Goal: Transaction & Acquisition: Purchase product/service

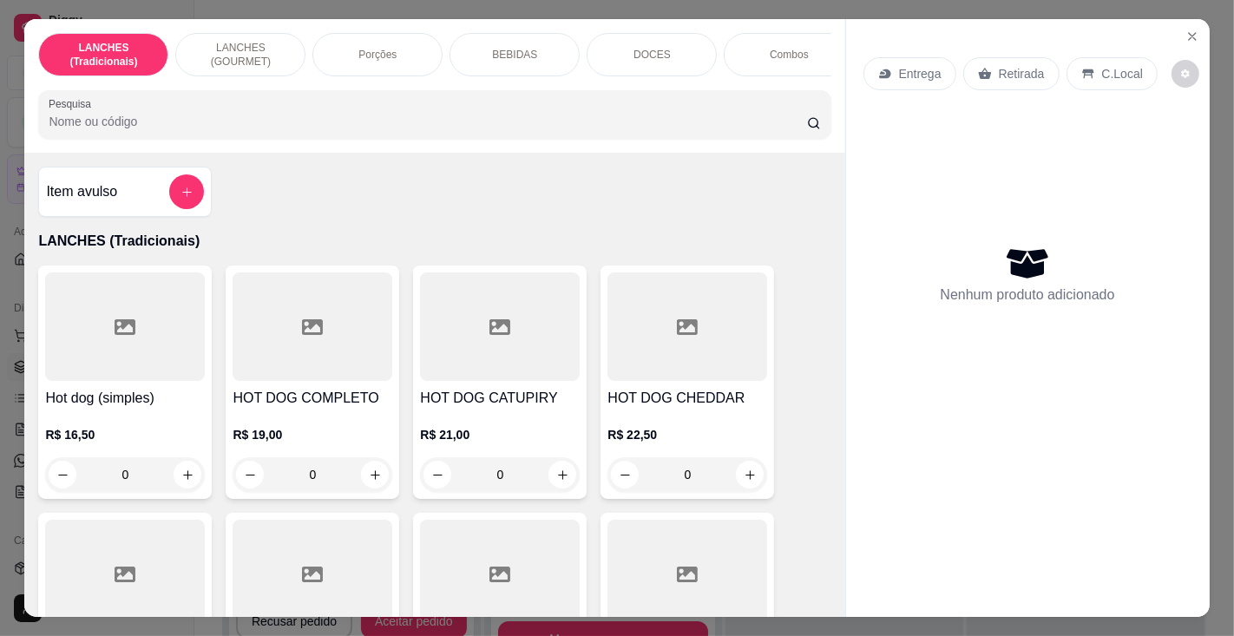
click at [520, 123] on input "Pesquisa" at bounding box center [428, 121] width 758 height 17
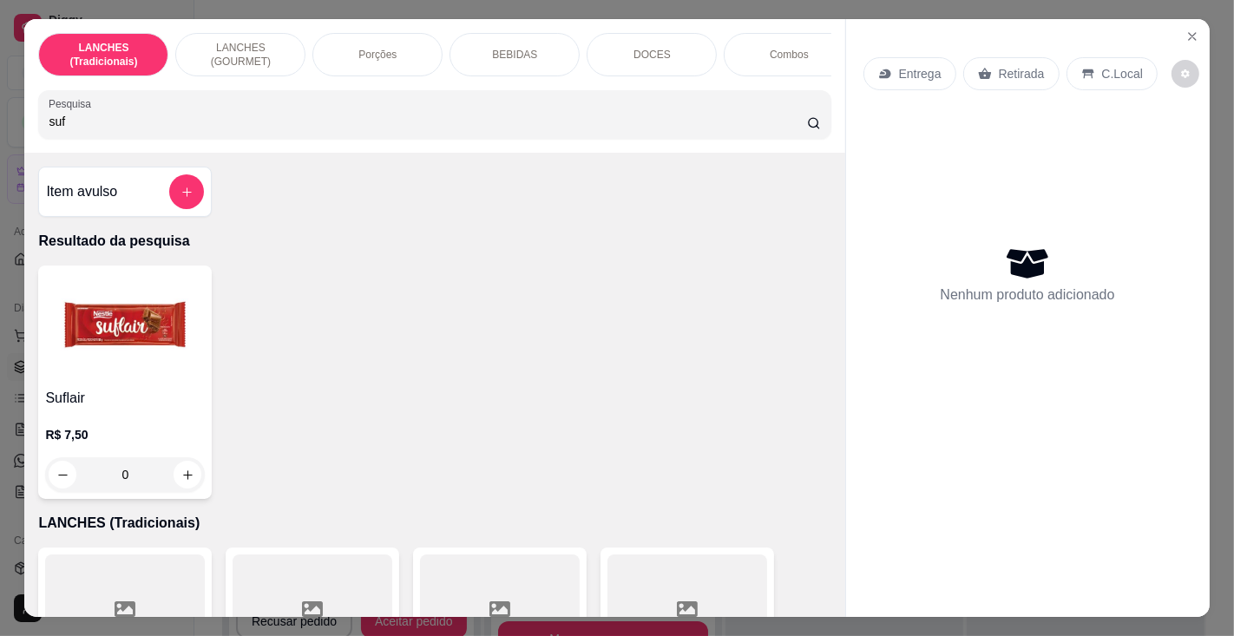
type input "suf"
click at [126, 399] on h4 "Suflair" at bounding box center [125, 398] width 160 height 21
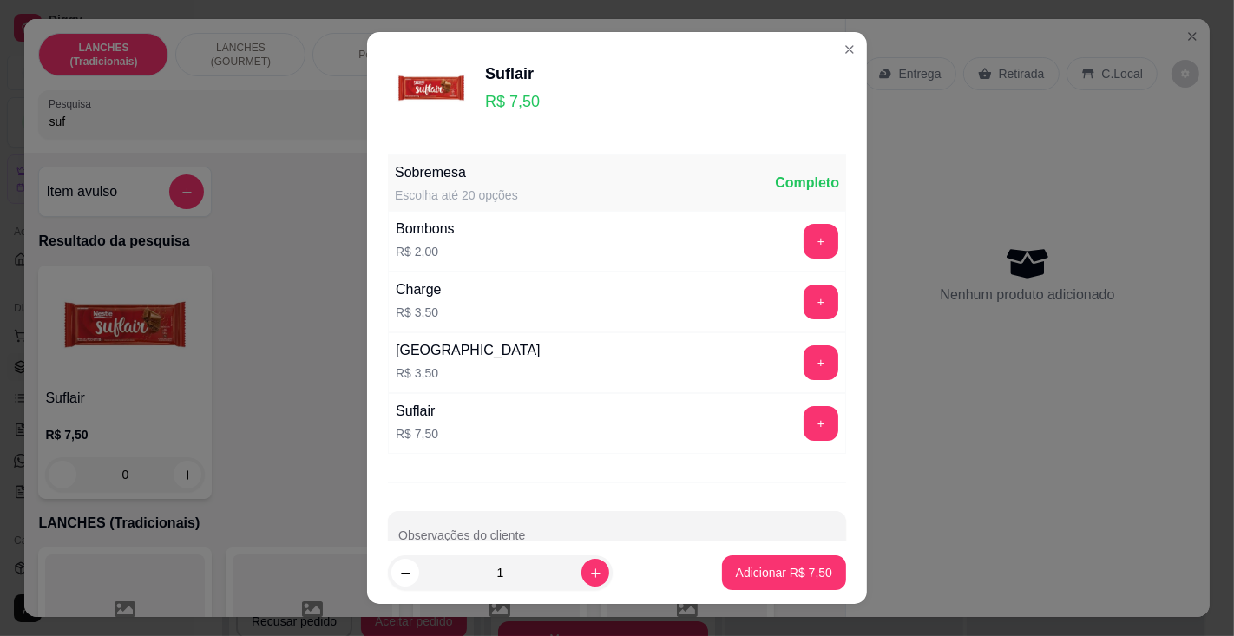
click at [766, 573] on p "Adicionar R$ 7,50" at bounding box center [784, 572] width 96 height 17
type input "1"
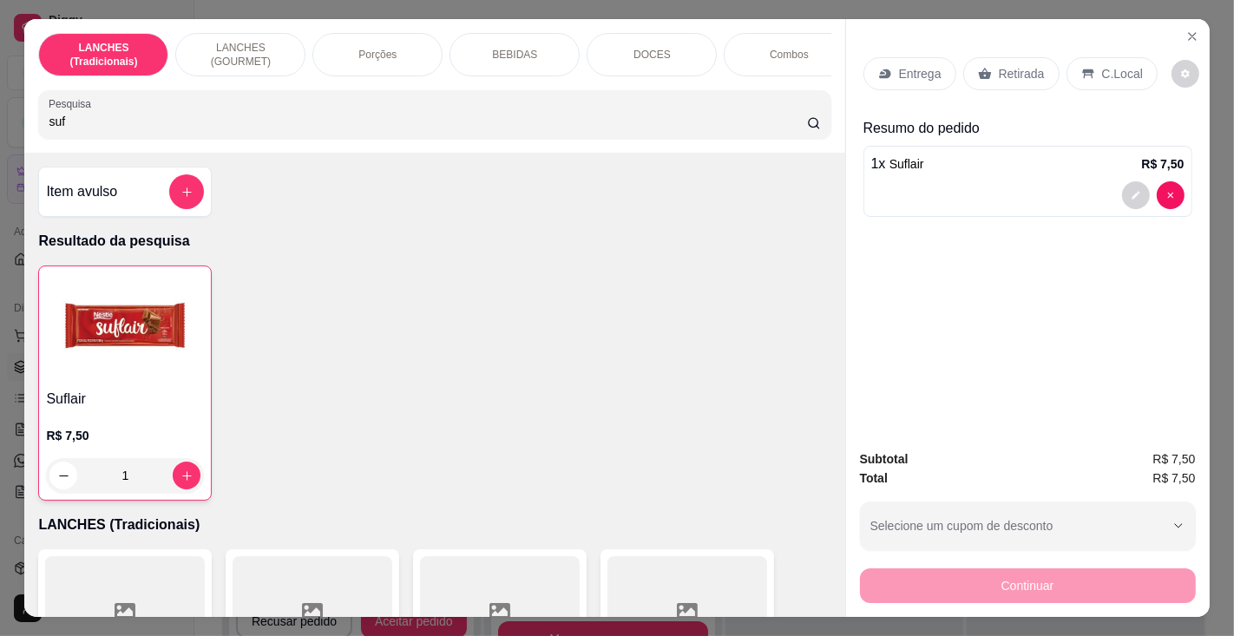
click at [1125, 65] on p "C.Local" at bounding box center [1122, 73] width 41 height 17
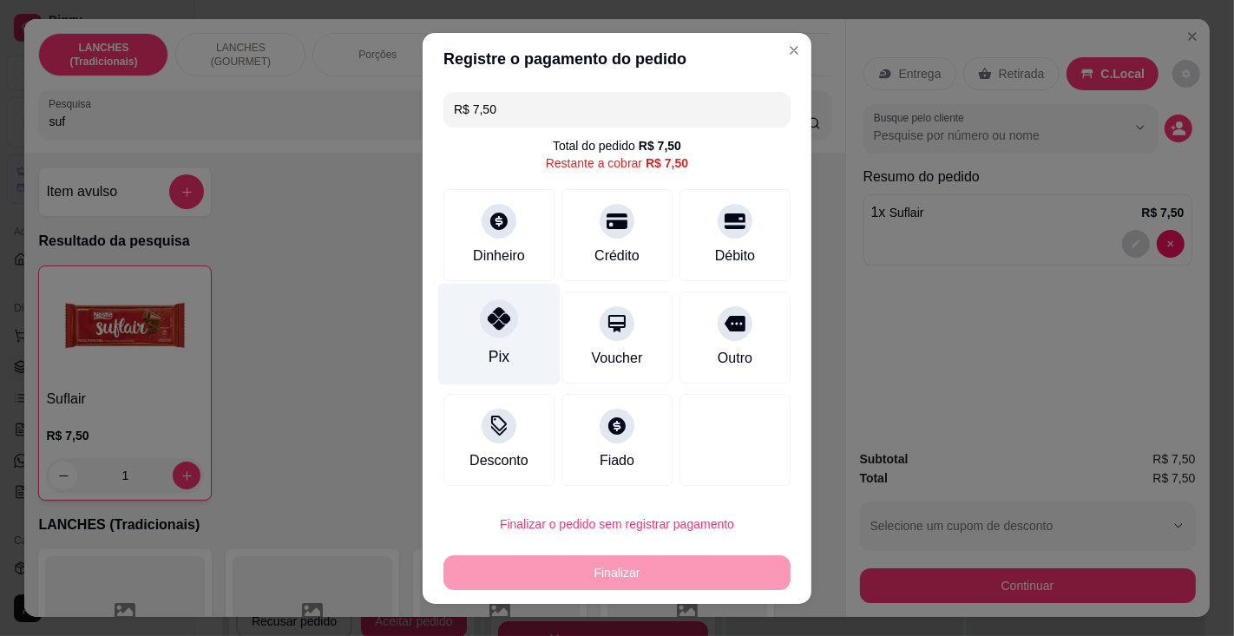
click at [491, 322] on icon at bounding box center [499, 318] width 23 height 23
type input "R$ 0,00"
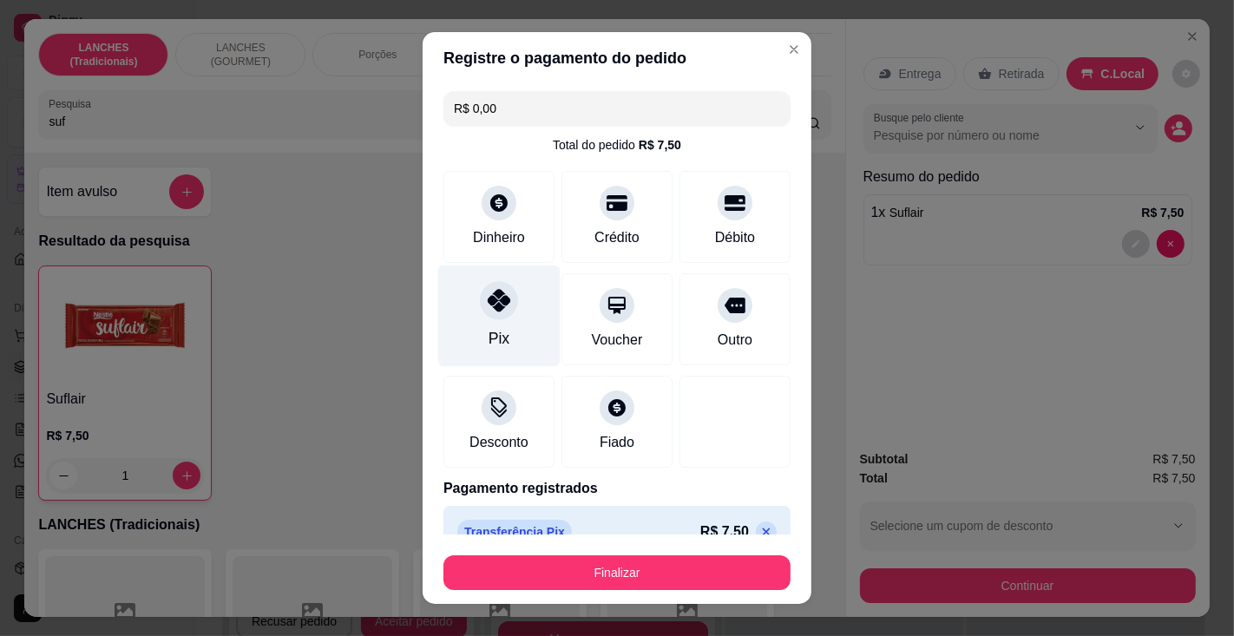
click at [612, 568] on button "Finalizar" at bounding box center [617, 573] width 347 height 35
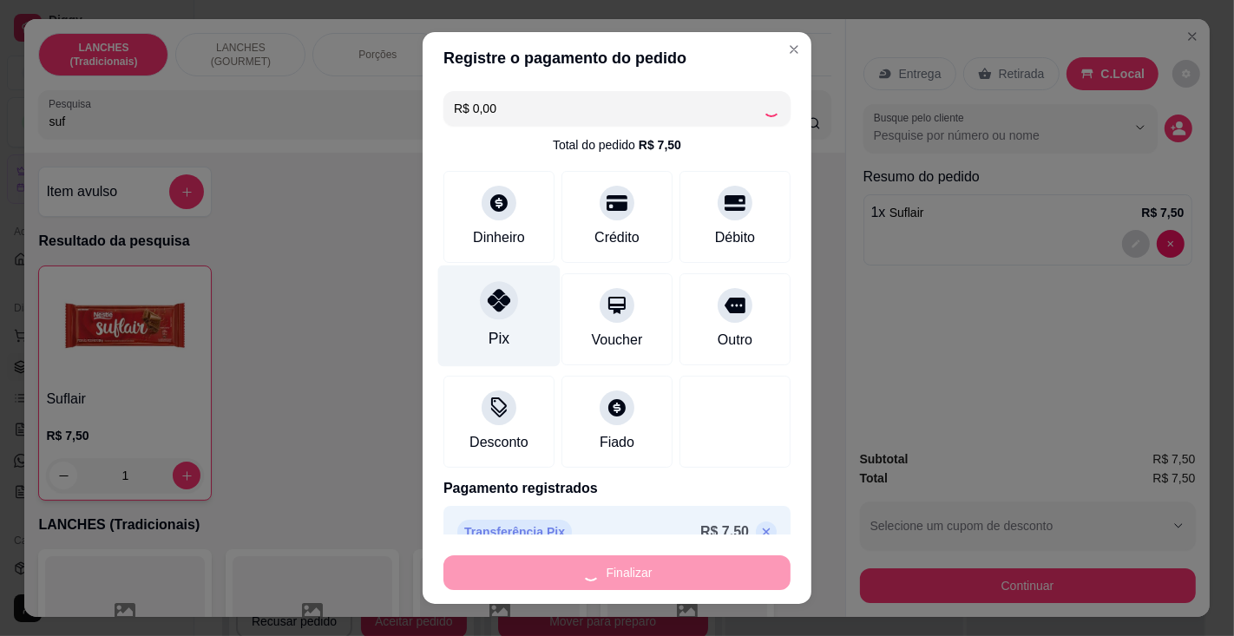
type input "0"
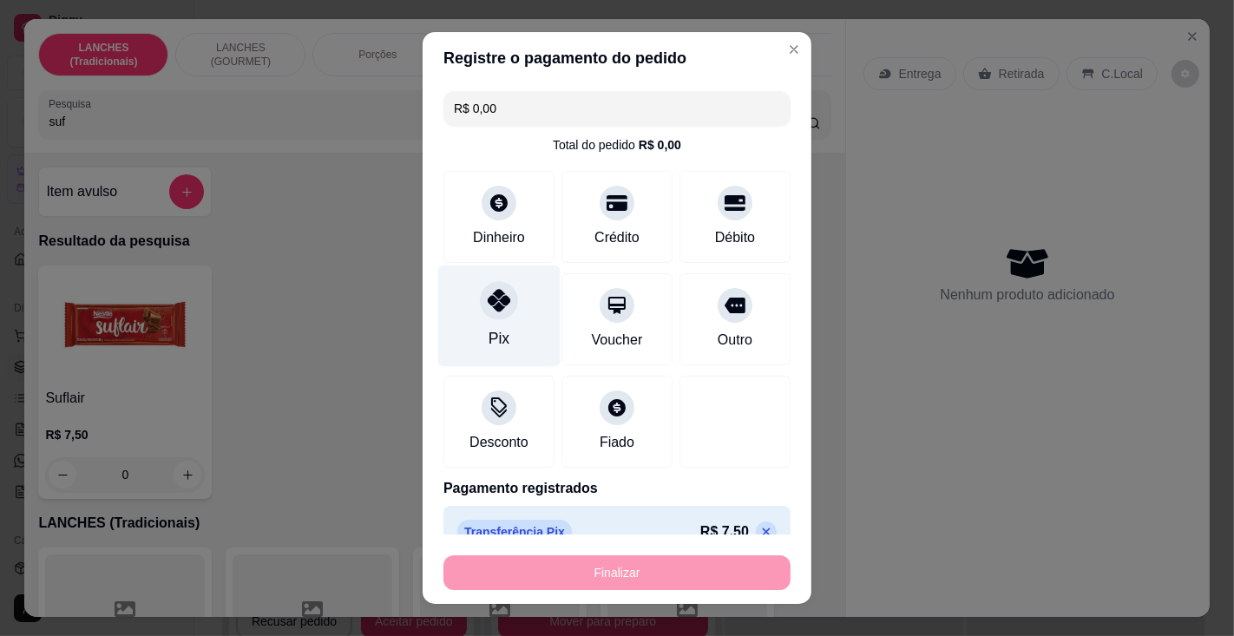
type input "-R$ 7,50"
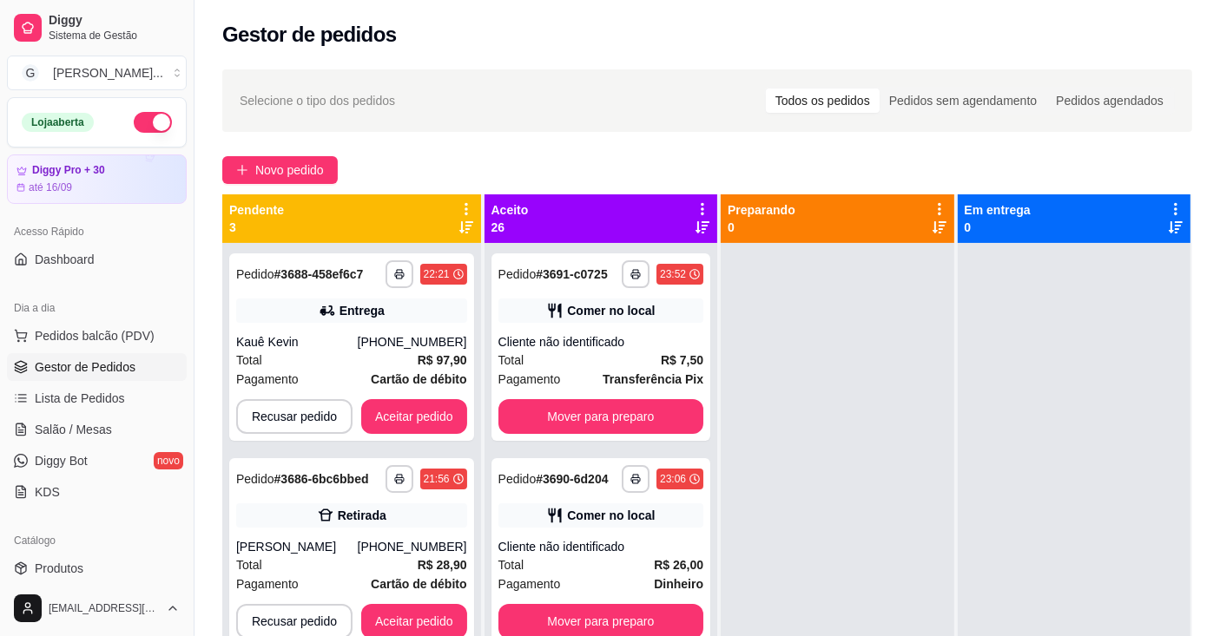
click at [474, 206] on icon at bounding box center [466, 209] width 16 height 16
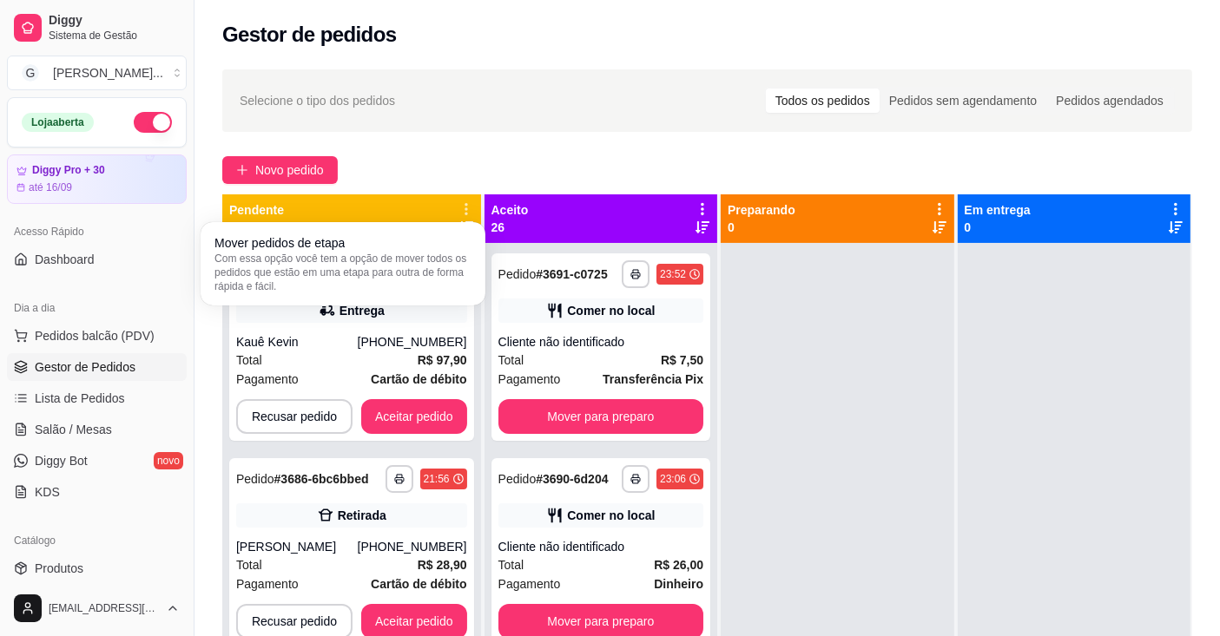
click at [434, 260] on span "Com essa opção você tem a opção de mover todos os pedidos que estão em uma etap…" at bounding box center [342, 273] width 257 height 42
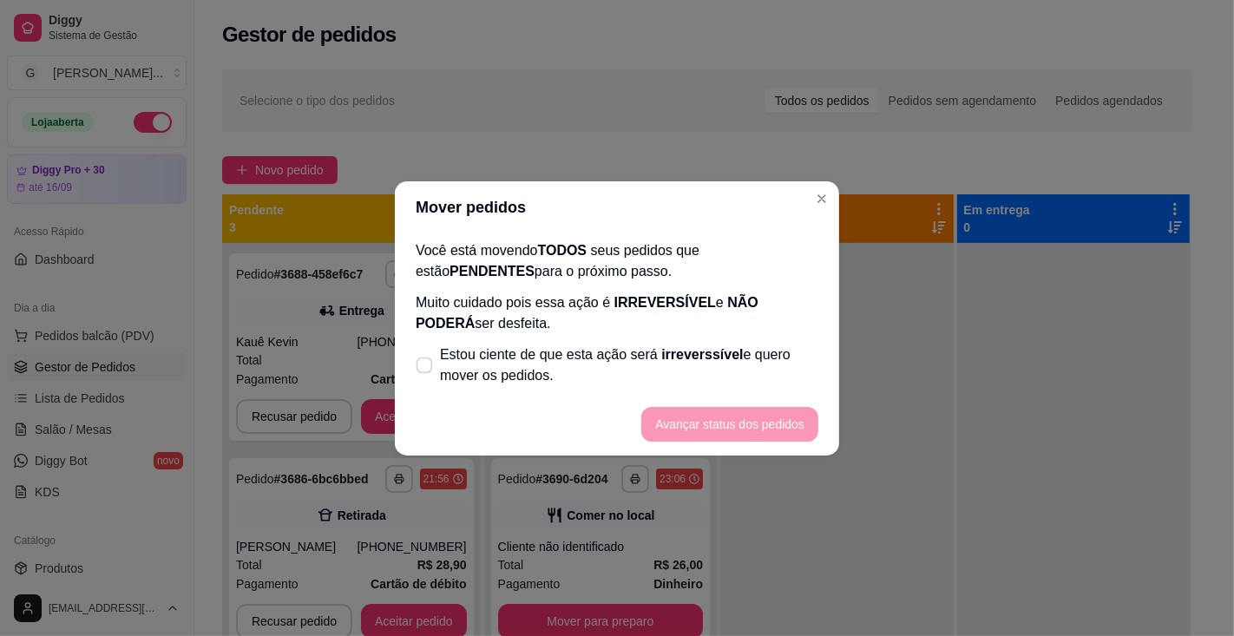
click at [617, 354] on span "Estou ciente de que esta ação será irreverssível e quero mover os pedidos." at bounding box center [629, 366] width 378 height 42
click at [426, 368] on input "Estou ciente de que esta ação será irreverssível e quero mover os pedidos." at bounding box center [420, 373] width 11 height 11
checkbox input "true"
click at [707, 423] on button "Avançar status dos pedidos" at bounding box center [729, 424] width 177 height 35
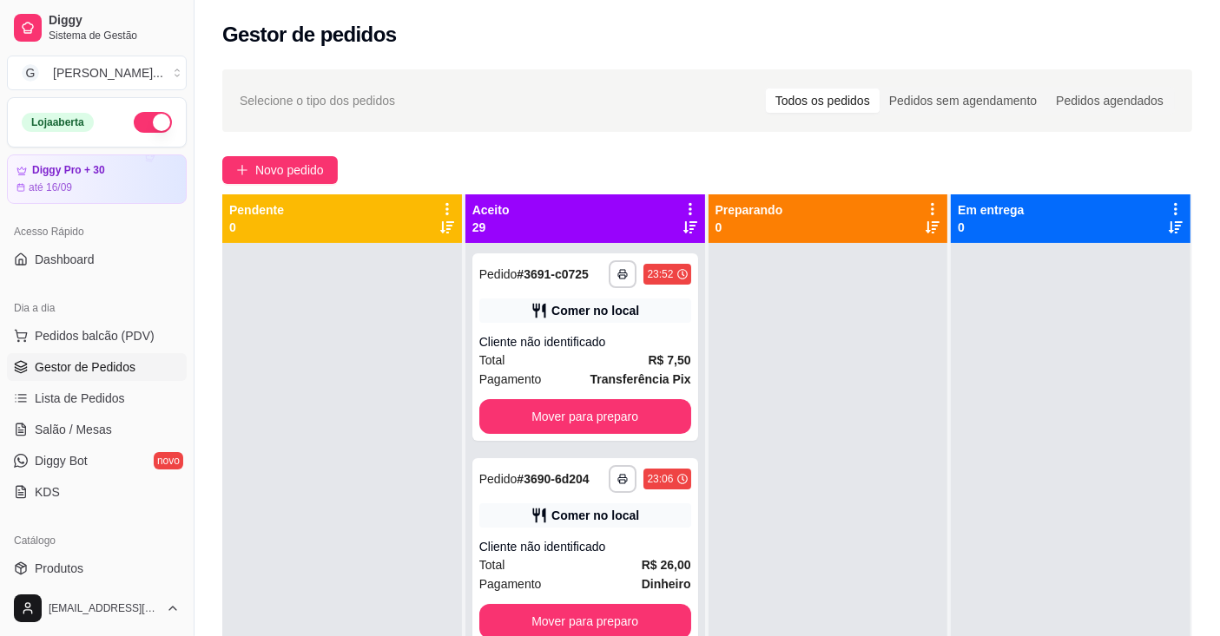
click at [682, 204] on icon at bounding box center [690, 209] width 16 height 16
click at [658, 267] on span "Com essa opção você tem a opção de mover todos os pedidos que estão em uma etap…" at bounding box center [577, 262] width 206 height 33
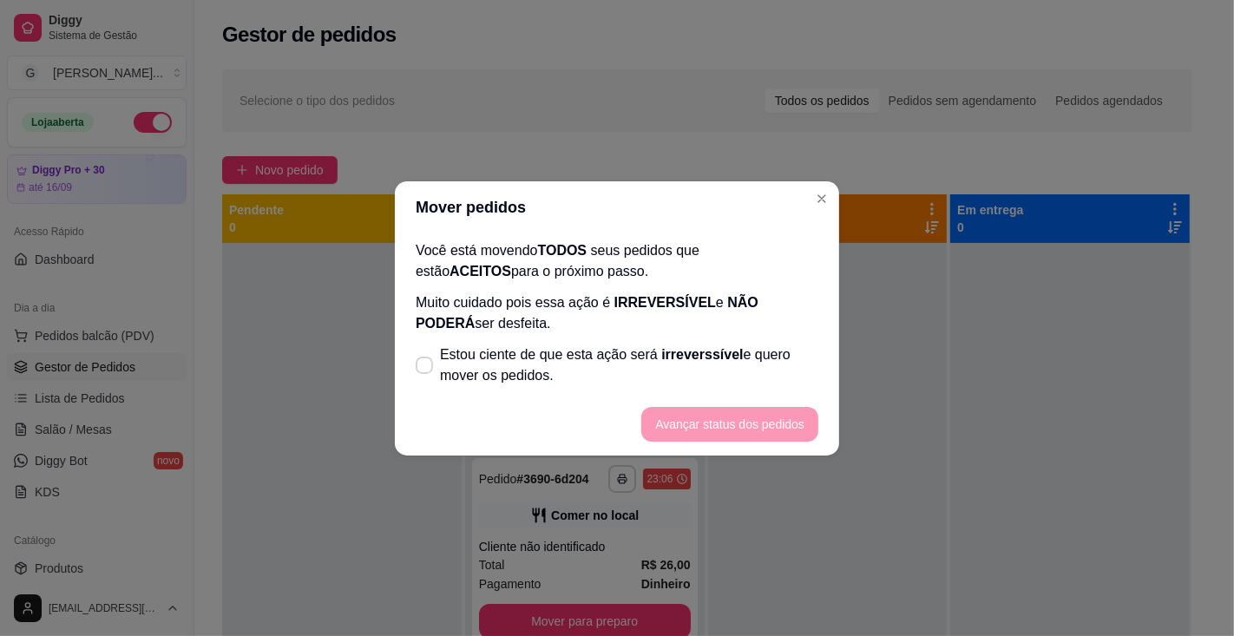
click at [661, 355] on span "irreverssível" at bounding box center [702, 354] width 82 height 15
click at [426, 368] on input "Estou ciente de que esta ação será irreverssível e quero mover os pedidos." at bounding box center [420, 373] width 11 height 11
checkbox input "true"
click at [705, 424] on button "Avançar status dos pedidos" at bounding box center [729, 424] width 177 height 35
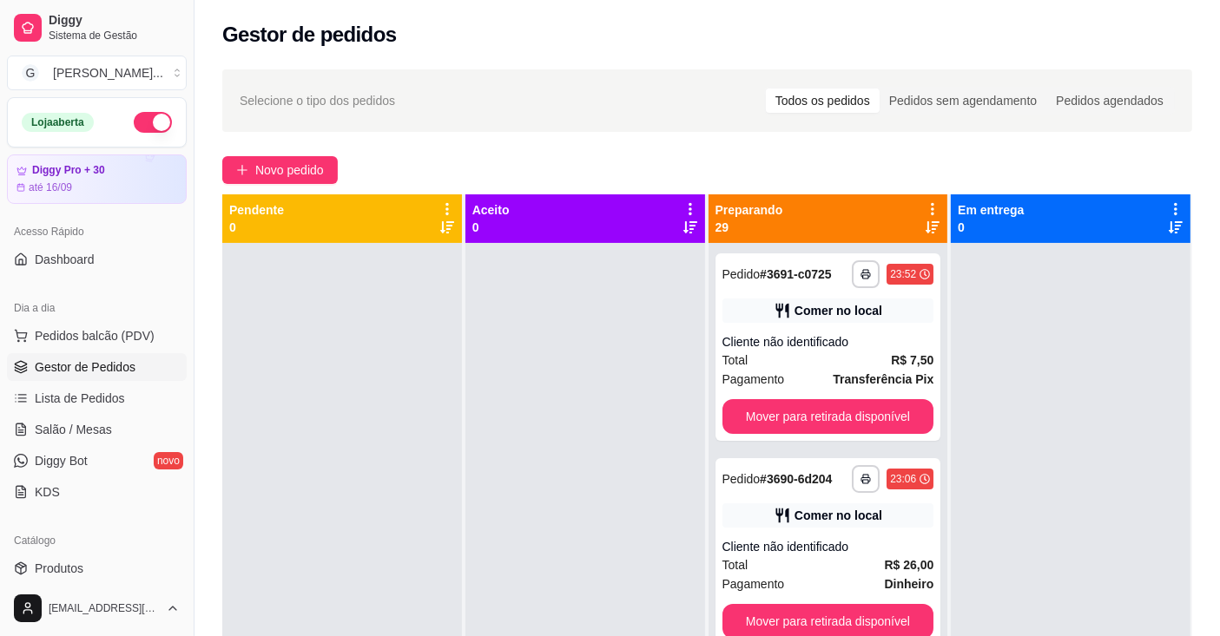
click at [925, 208] on icon at bounding box center [932, 209] width 16 height 16
click at [883, 259] on span "Com essa opção você tem a opção de mover todos os pedidos que estão em uma etap…" at bounding box center [816, 262] width 206 height 33
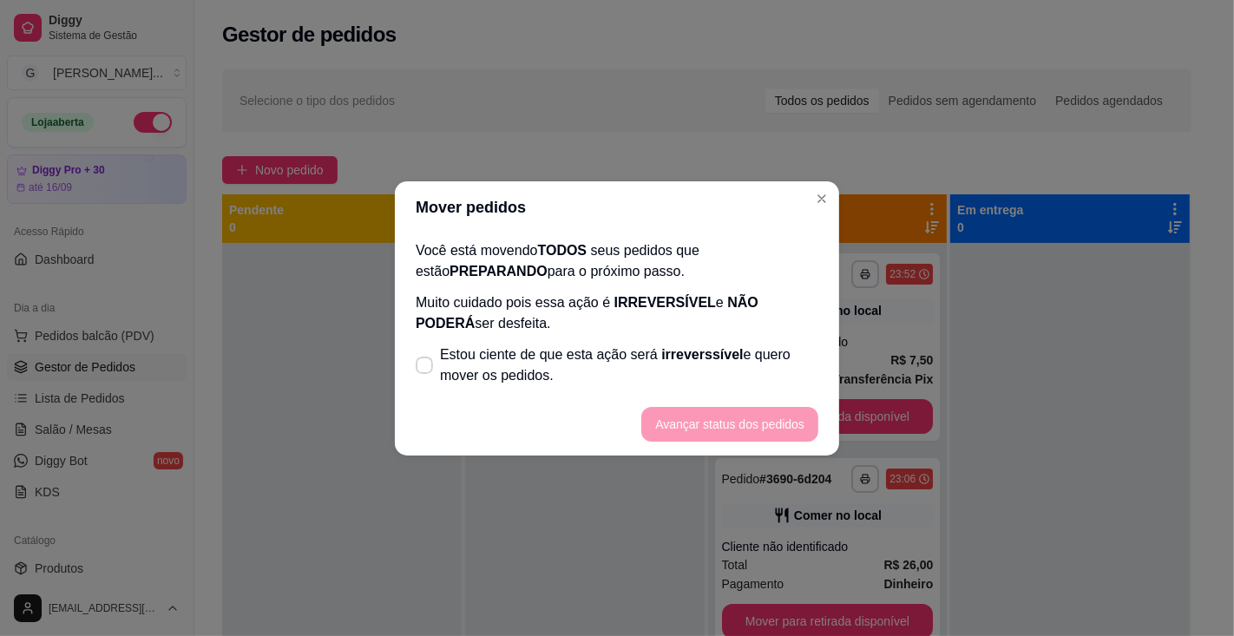
click at [711, 352] on span "irreverssível" at bounding box center [702, 354] width 82 height 15
click at [426, 368] on input "Estou ciente de que esta ação será irreverssível e quero mover os pedidos." at bounding box center [420, 373] width 11 height 11
checkbox input "true"
click at [739, 423] on button "Avançar status dos pedidos" at bounding box center [729, 424] width 177 height 35
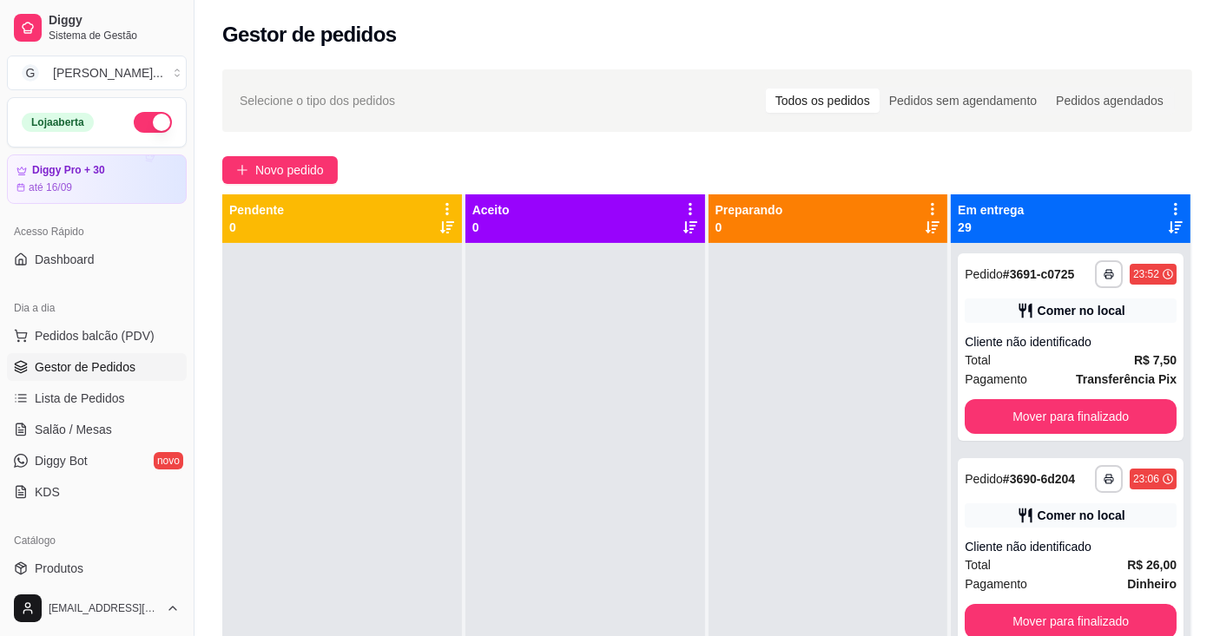
click at [1174, 208] on icon at bounding box center [1175, 209] width 3 height 12
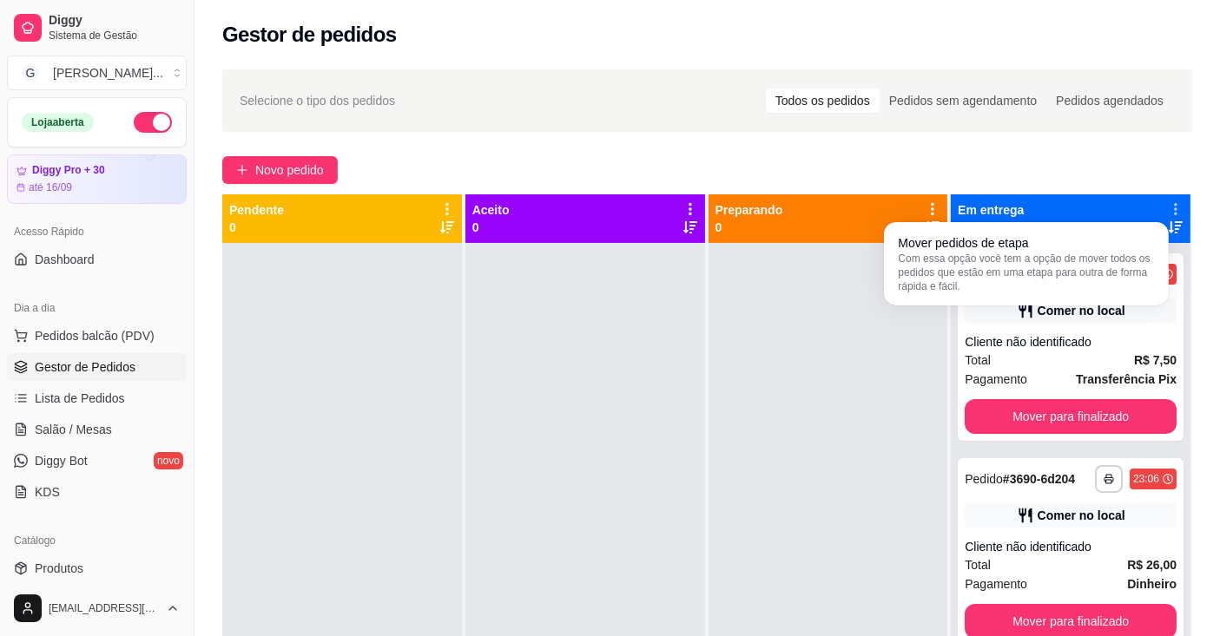
click at [1132, 258] on span "Com essa opção você tem a opção de mover todos os pedidos que estão em uma etap…" at bounding box center [1026, 273] width 257 height 42
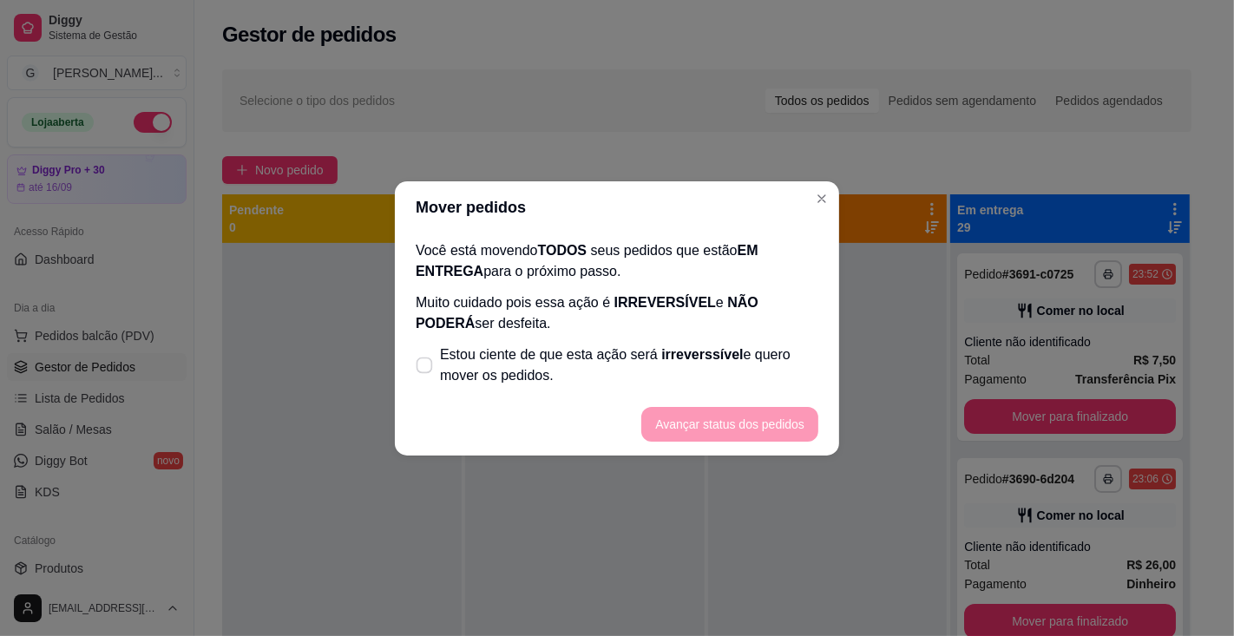
click at [704, 370] on span "Estou ciente de que esta ação será irreverssível e quero mover os pedidos." at bounding box center [629, 366] width 378 height 42
click at [426, 370] on input "Estou ciente de que esta ação será irreverssível e quero mover os pedidos." at bounding box center [420, 373] width 11 height 11
checkbox input "true"
click at [733, 424] on button "Avançar status dos pedidos" at bounding box center [729, 424] width 177 height 35
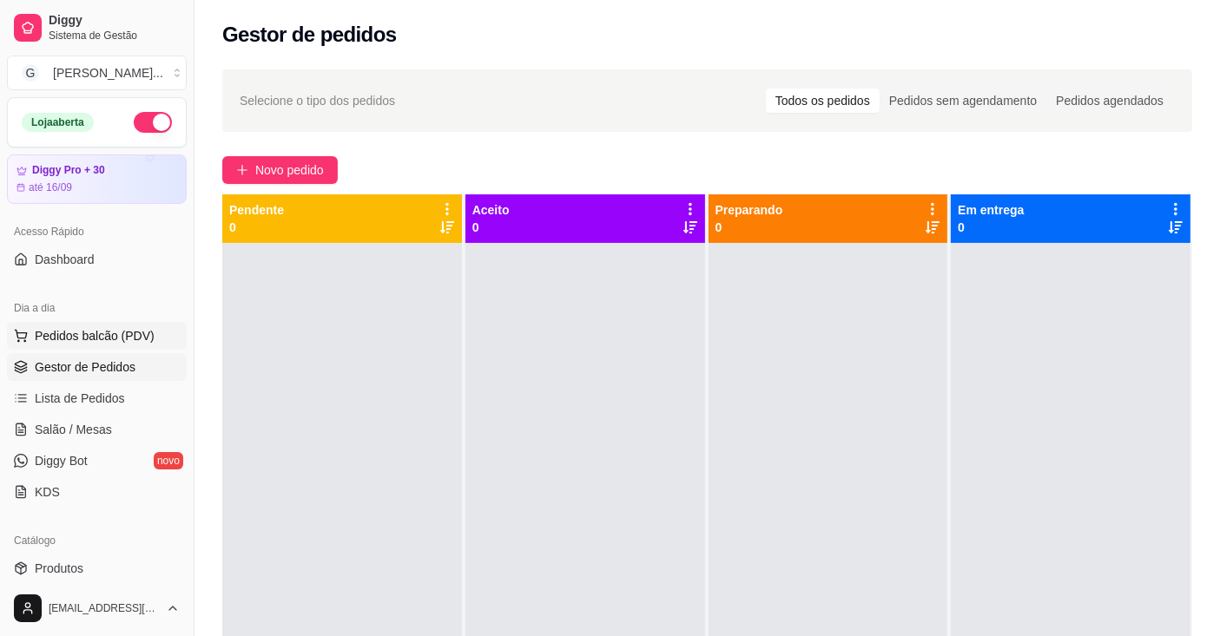
click at [131, 337] on span "Pedidos balcão (PDV)" at bounding box center [95, 335] width 120 height 17
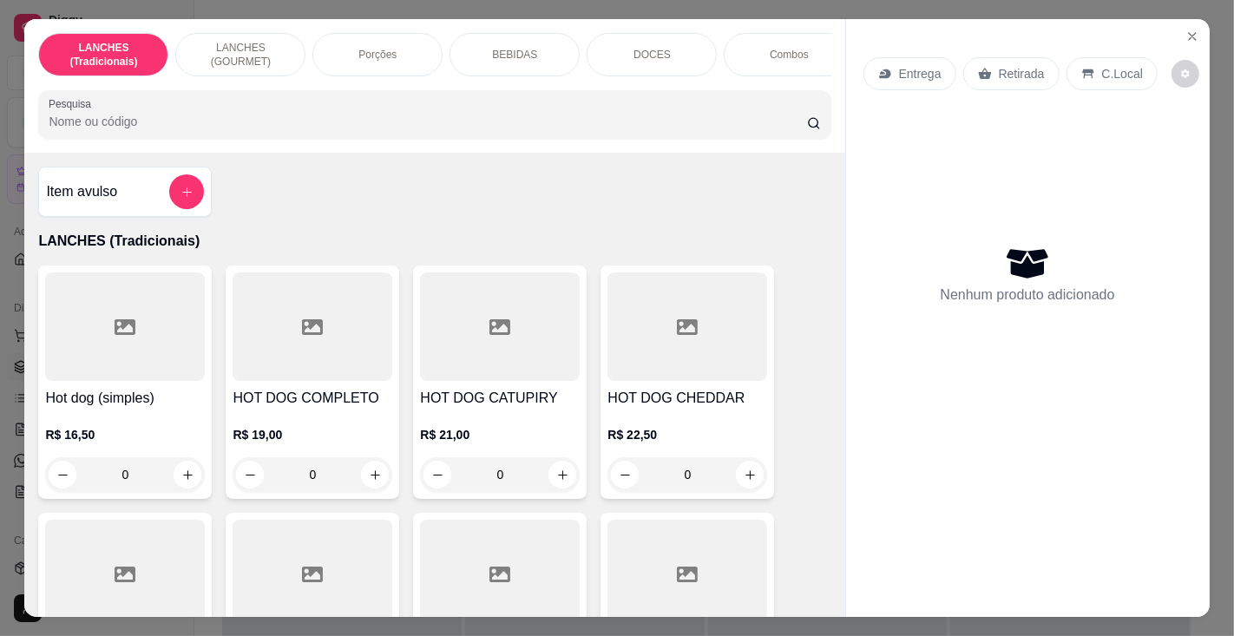
click at [308, 122] on input "Pesquisa" at bounding box center [428, 121] width 758 height 17
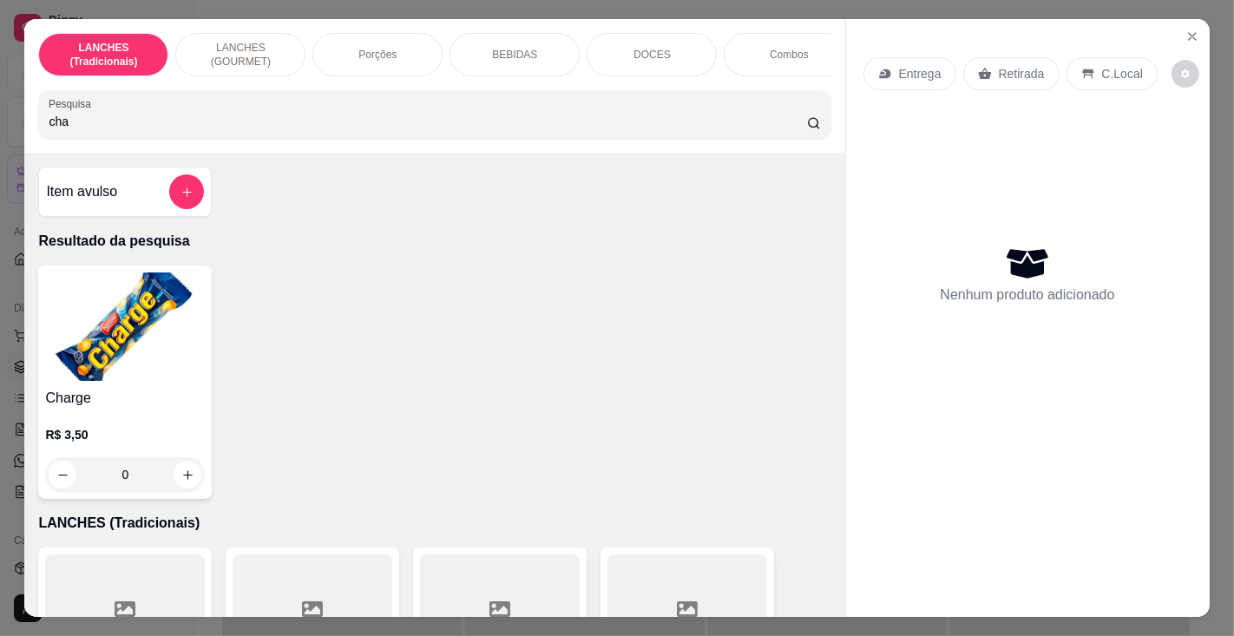
type input "cha"
click at [128, 375] on img at bounding box center [125, 327] width 160 height 109
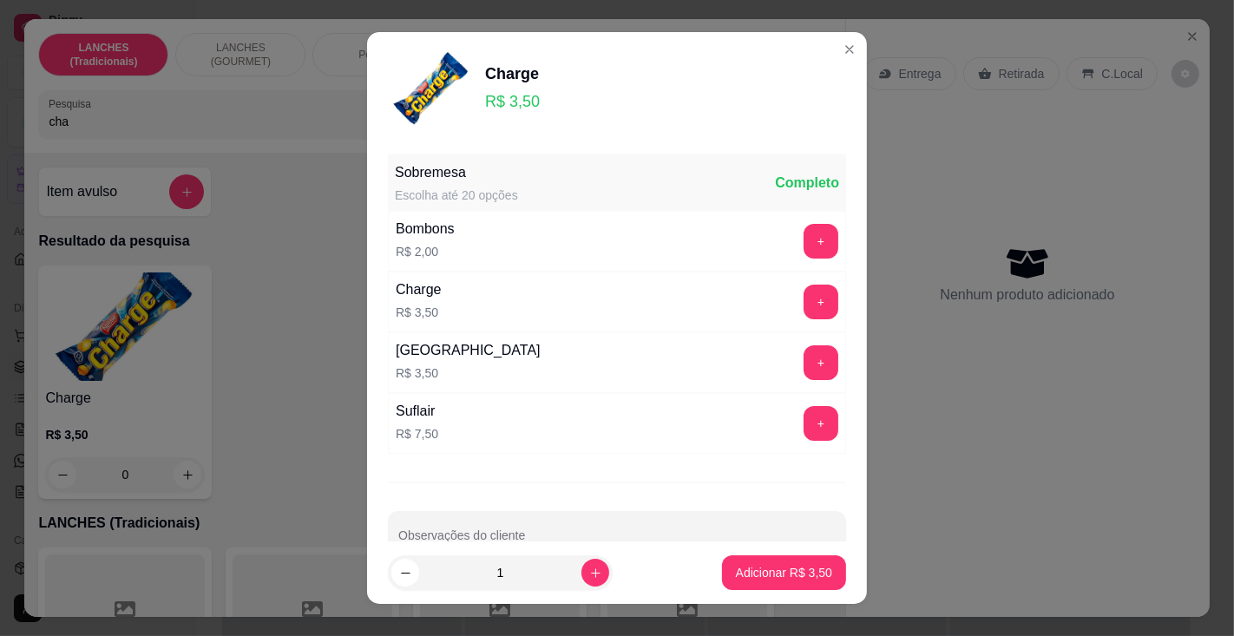
click at [756, 571] on p "Adicionar R$ 3,50" at bounding box center [784, 572] width 96 height 17
type input "1"
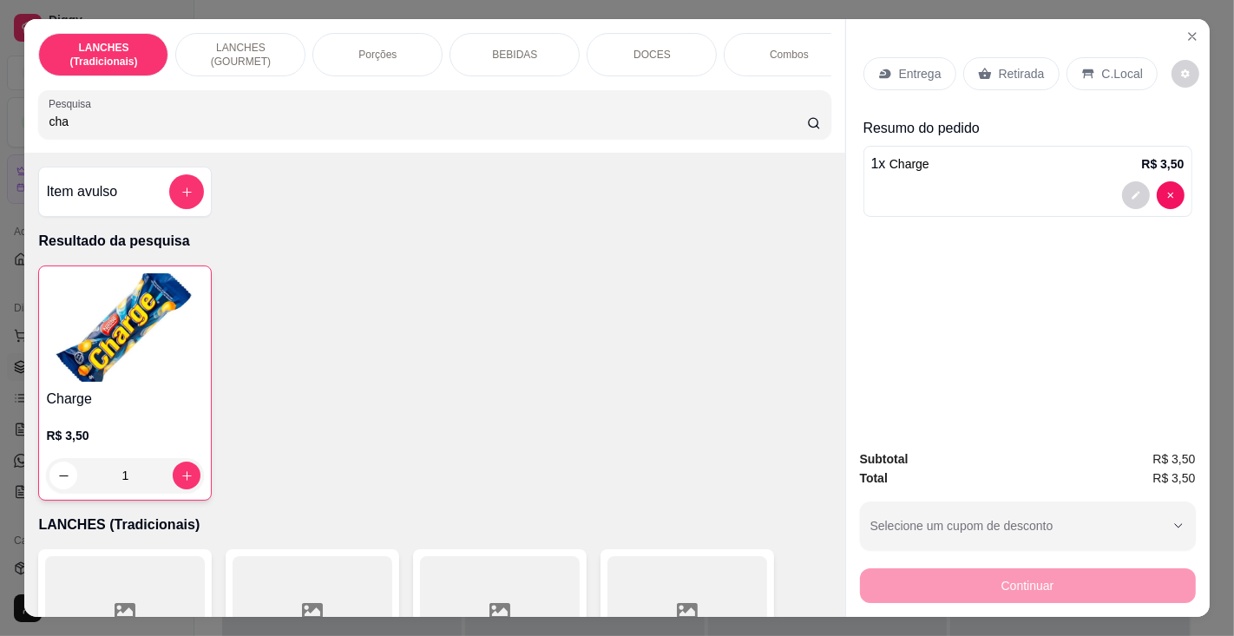
click at [339, 121] on input "cha" at bounding box center [428, 121] width 758 height 17
type input "c"
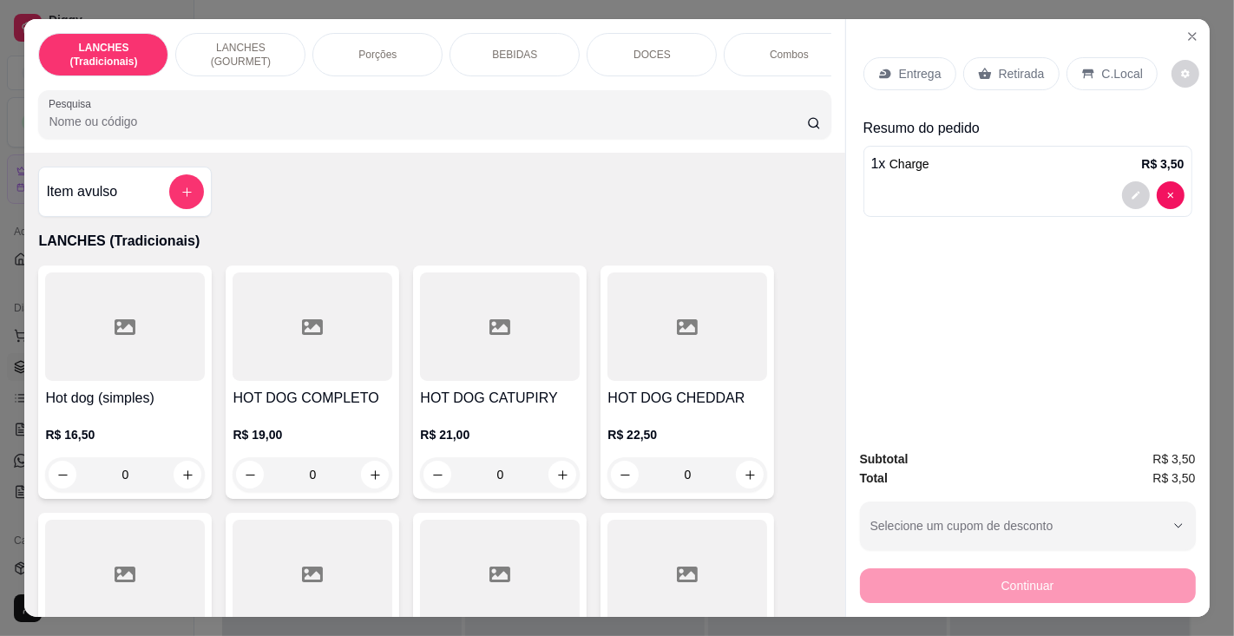
type input "q"
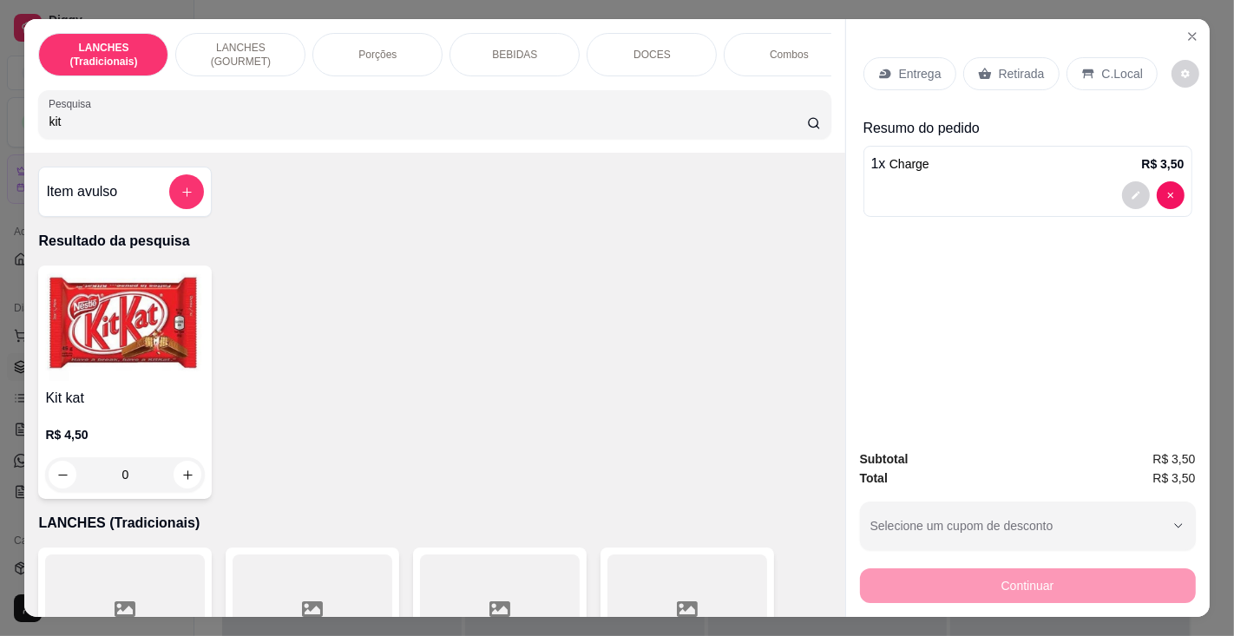
type input "kit"
click at [139, 381] on img at bounding box center [125, 327] width 160 height 109
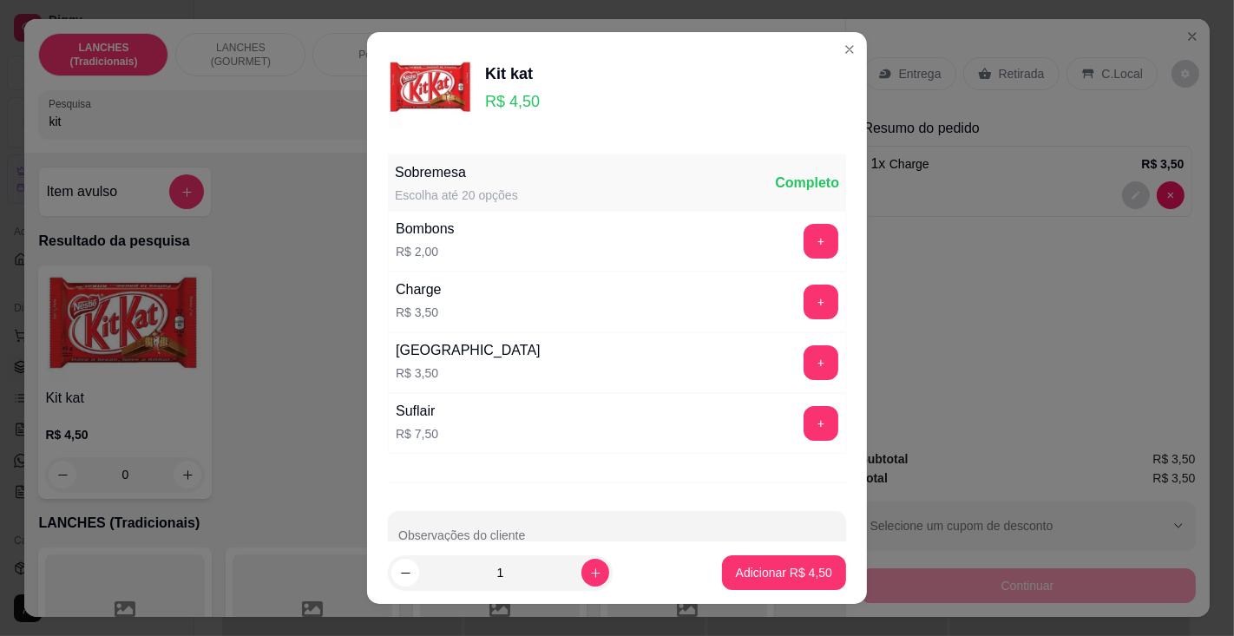
click at [792, 569] on p "Adicionar R$ 4,50" at bounding box center [784, 572] width 96 height 17
type input "1"
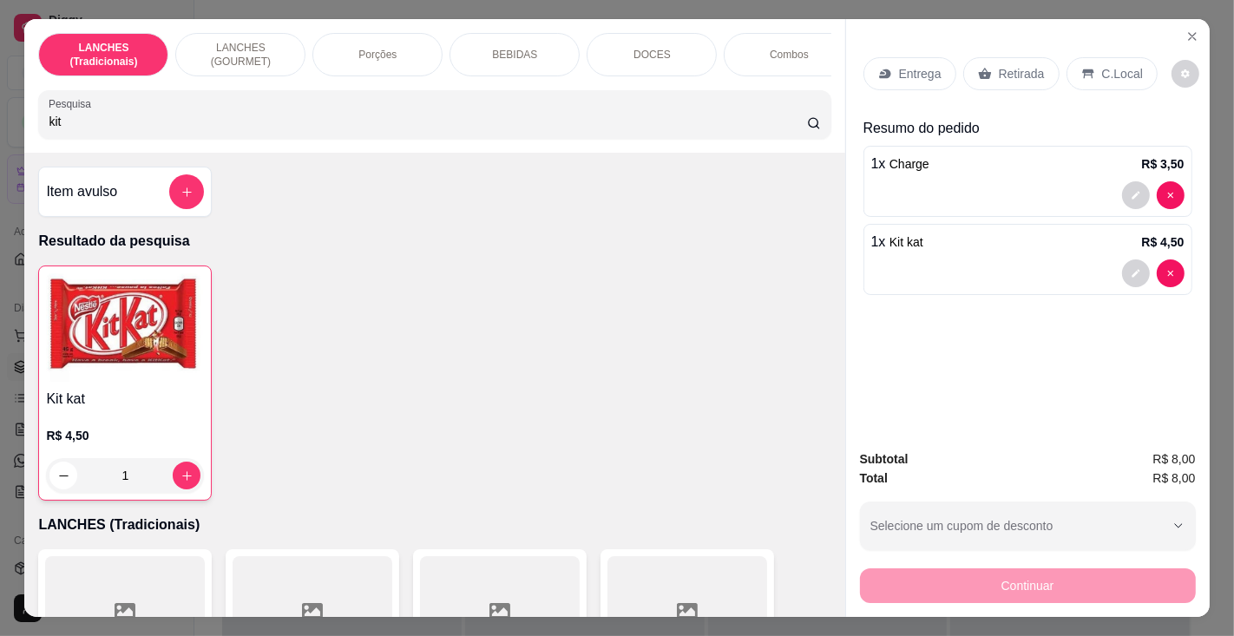
click at [1011, 57] on div "Retirada" at bounding box center [1011, 73] width 96 height 33
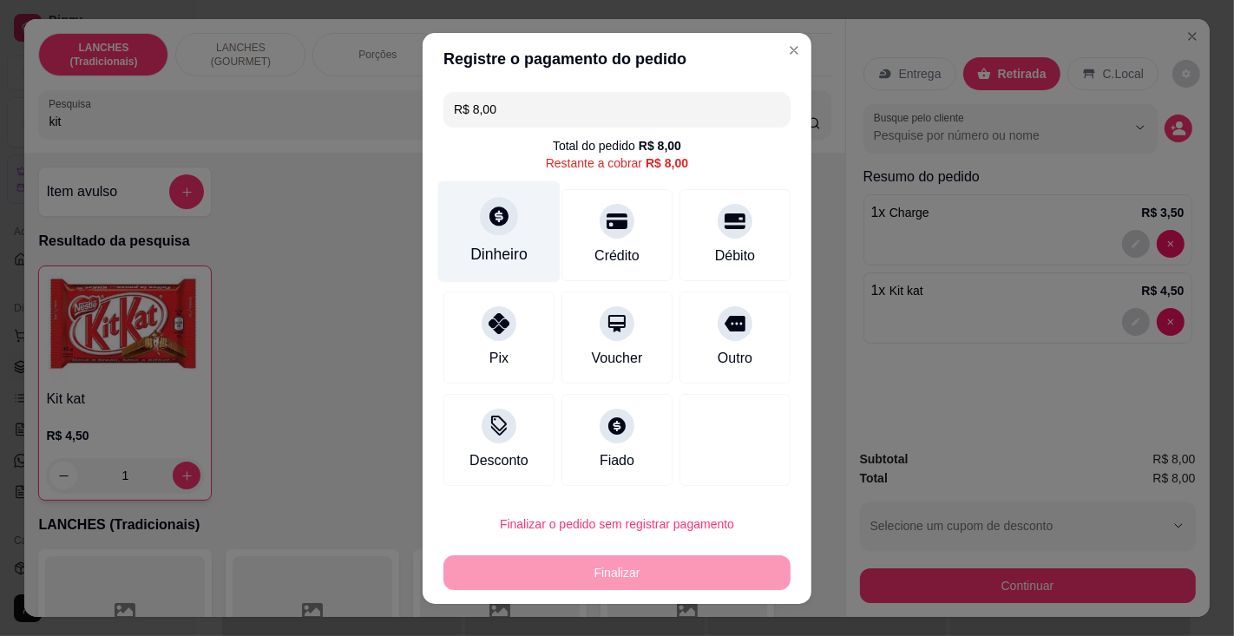
click at [492, 245] on div "Dinheiro" at bounding box center [499, 232] width 122 height 102
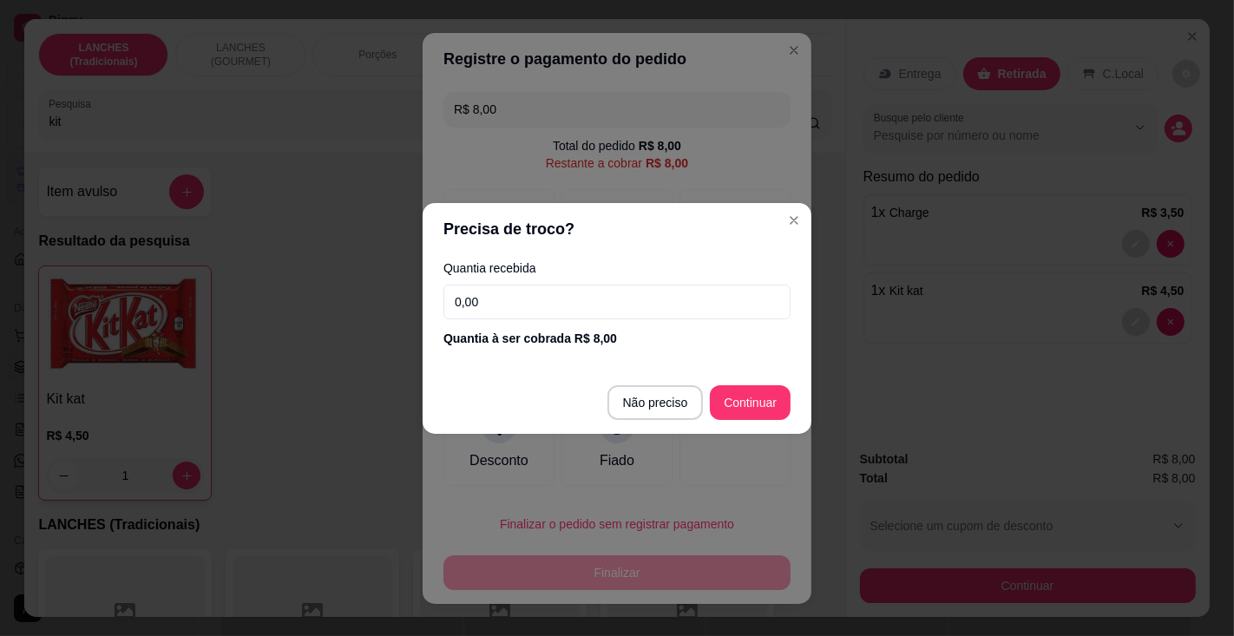
click at [556, 293] on input "0,00" at bounding box center [617, 302] width 347 height 35
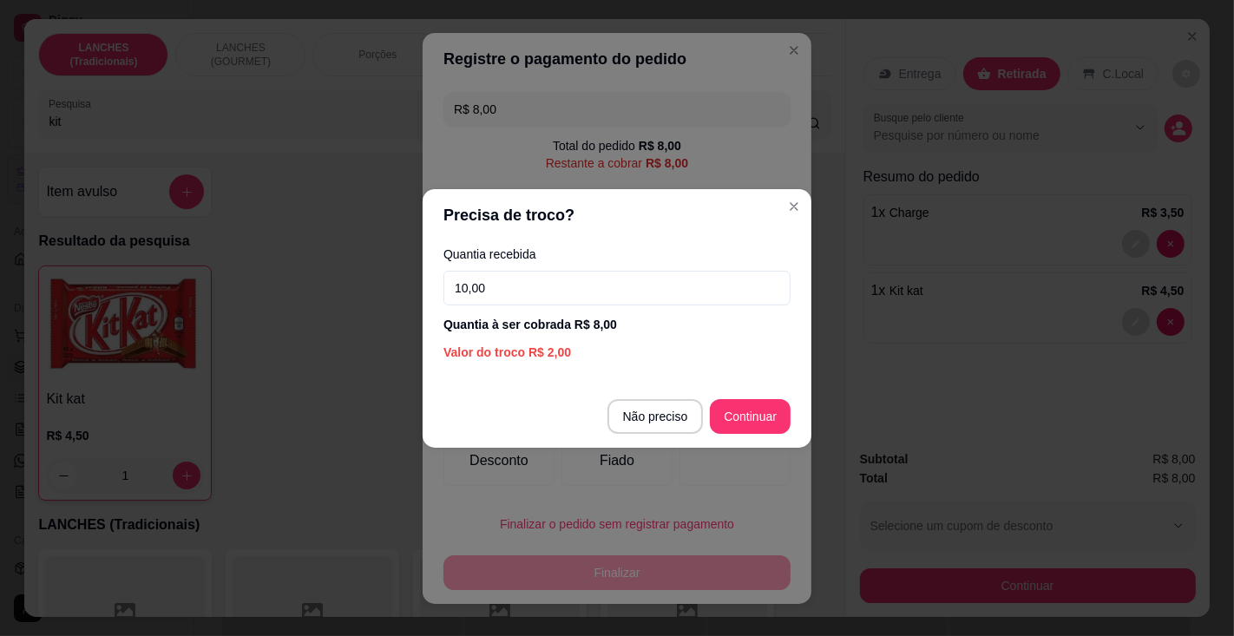
type input "10,00"
click at [752, 413] on div at bounding box center [735, 440] width 111 height 92
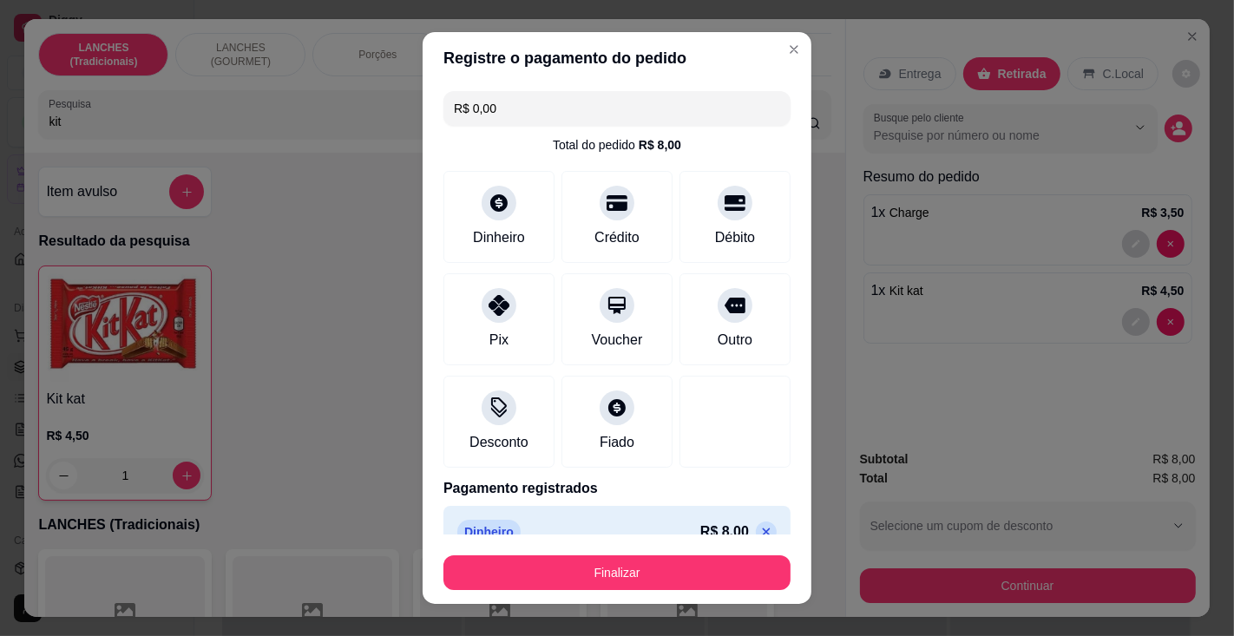
type input "R$ 0,00"
click at [698, 588] on button "Finalizar" at bounding box center [617, 573] width 347 height 35
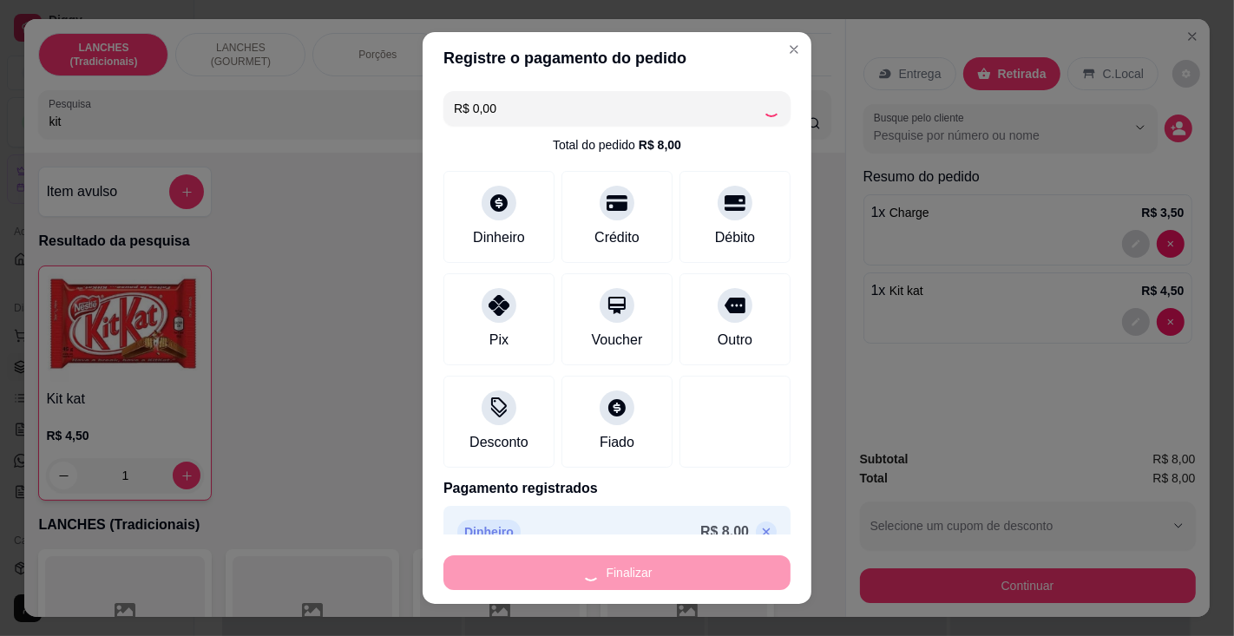
type input "0"
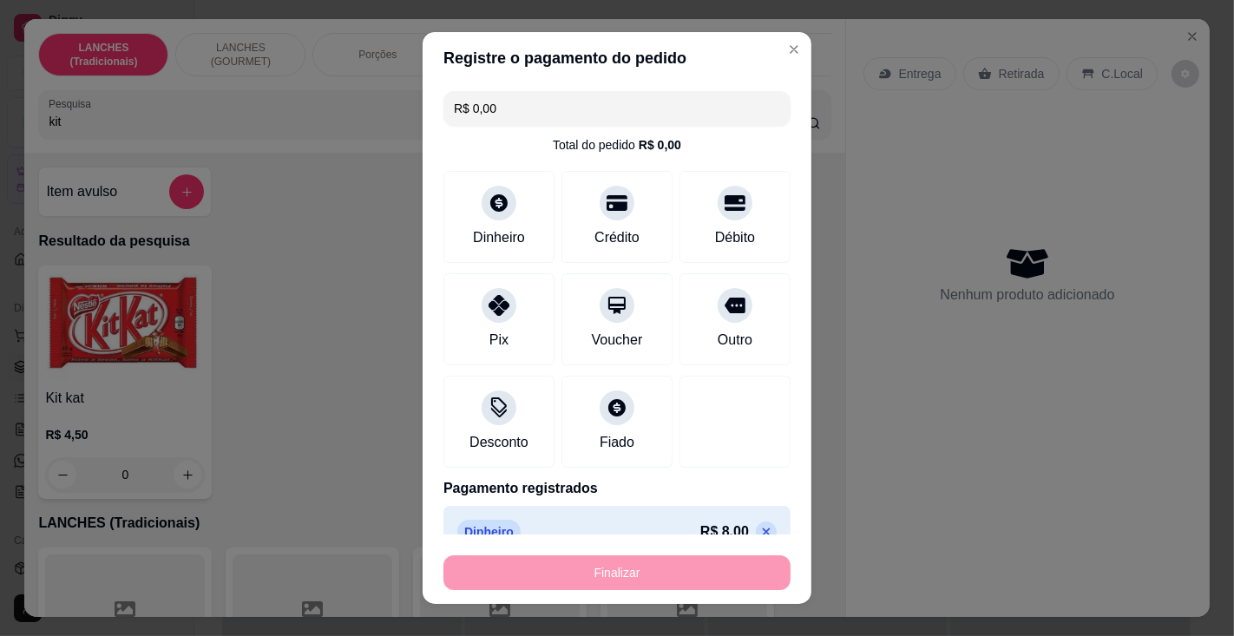
type input "-R$ 8,00"
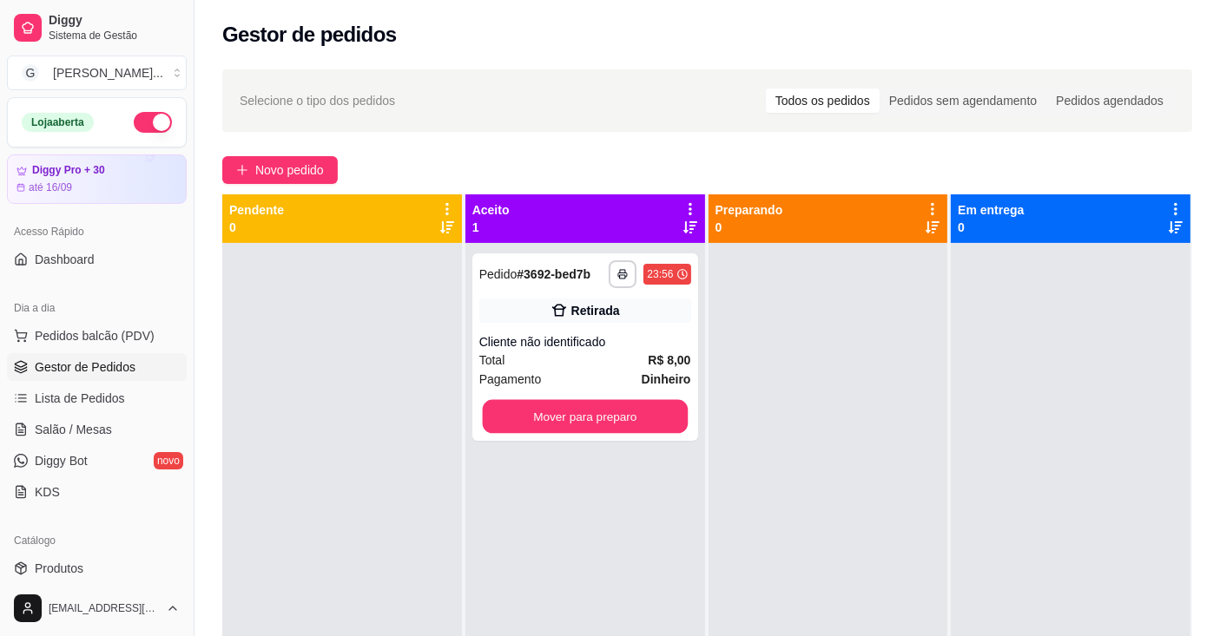
click at [620, 409] on button "Mover para preparo" at bounding box center [584, 417] width 205 height 34
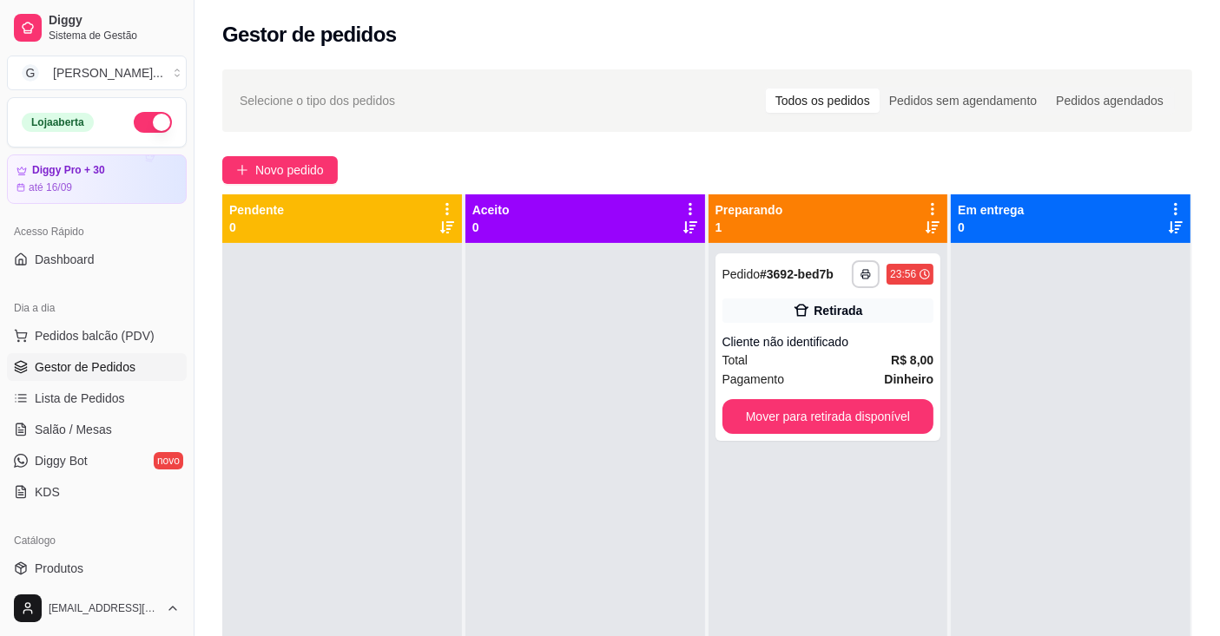
click at [833, 412] on button "Mover para retirada disponível" at bounding box center [828, 416] width 212 height 35
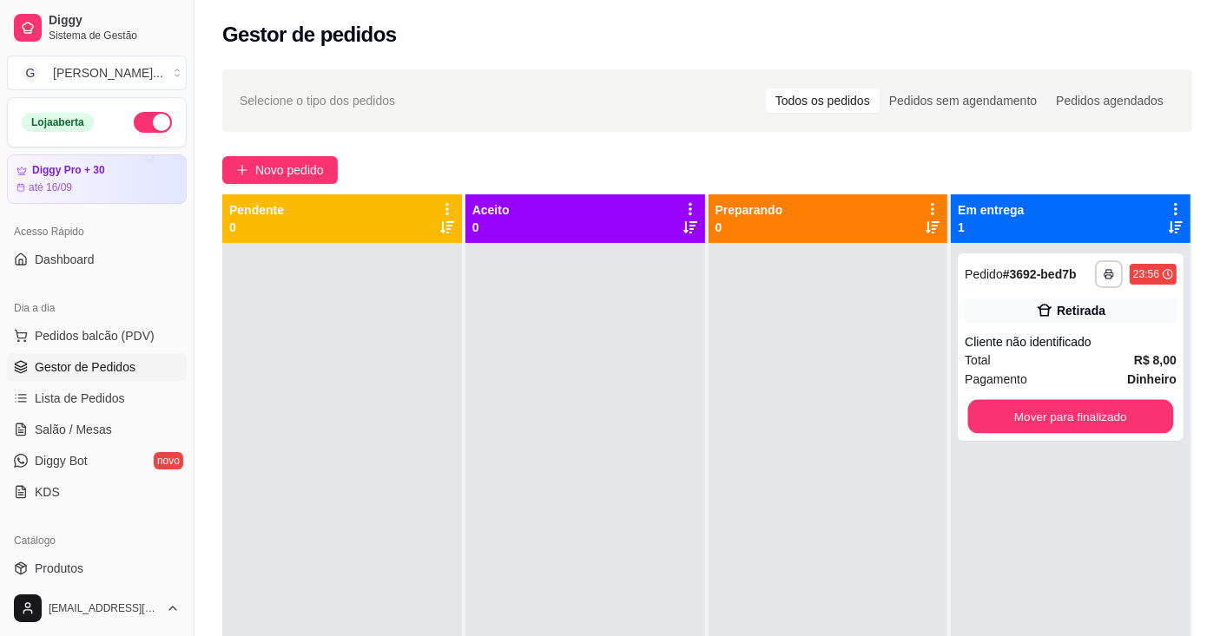
click at [1016, 414] on button "Mover para finalizado" at bounding box center [1070, 417] width 205 height 34
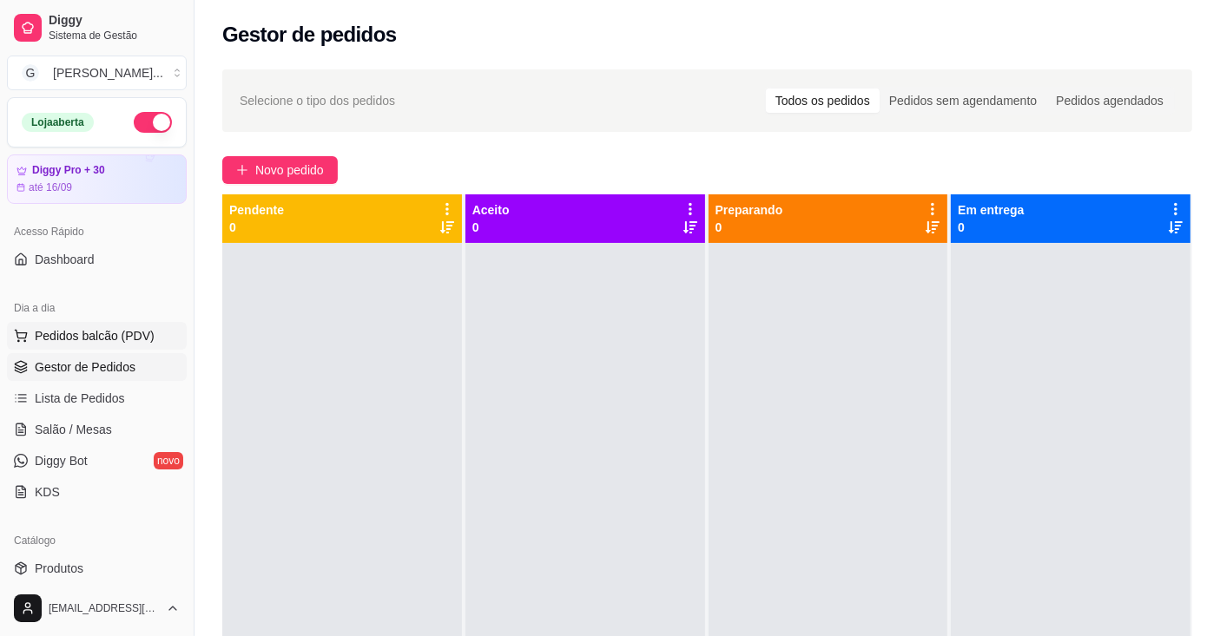
click at [131, 332] on span "Pedidos balcão (PDV)" at bounding box center [95, 335] width 120 height 17
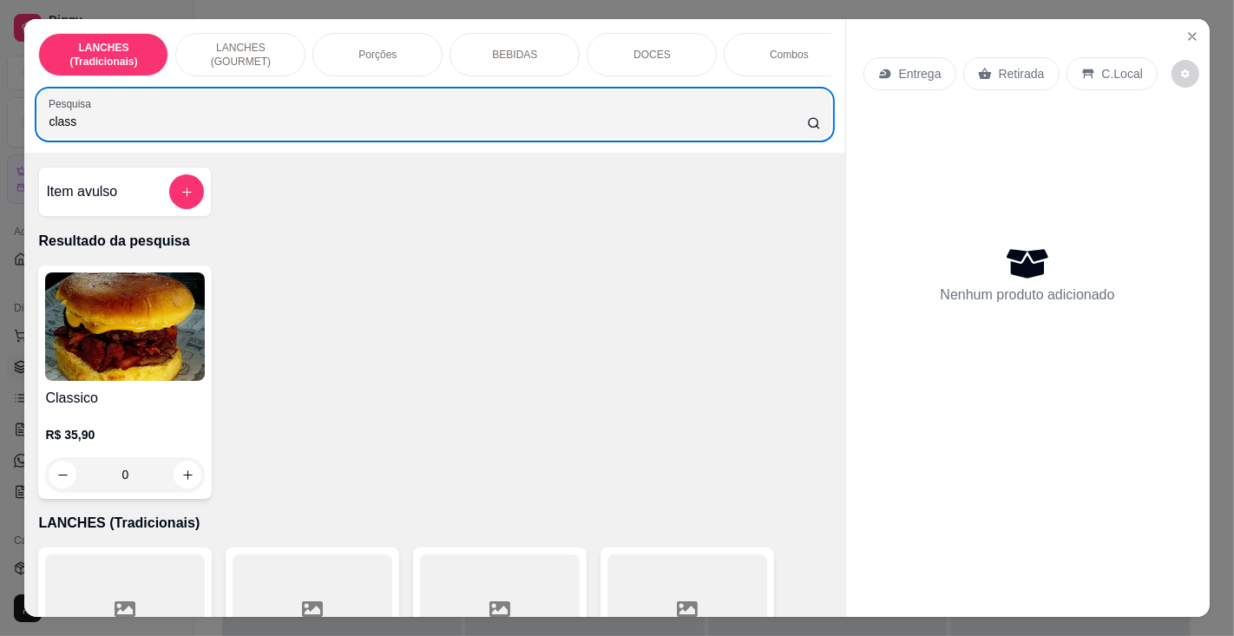
type input "class"
click at [123, 381] on img at bounding box center [125, 327] width 160 height 109
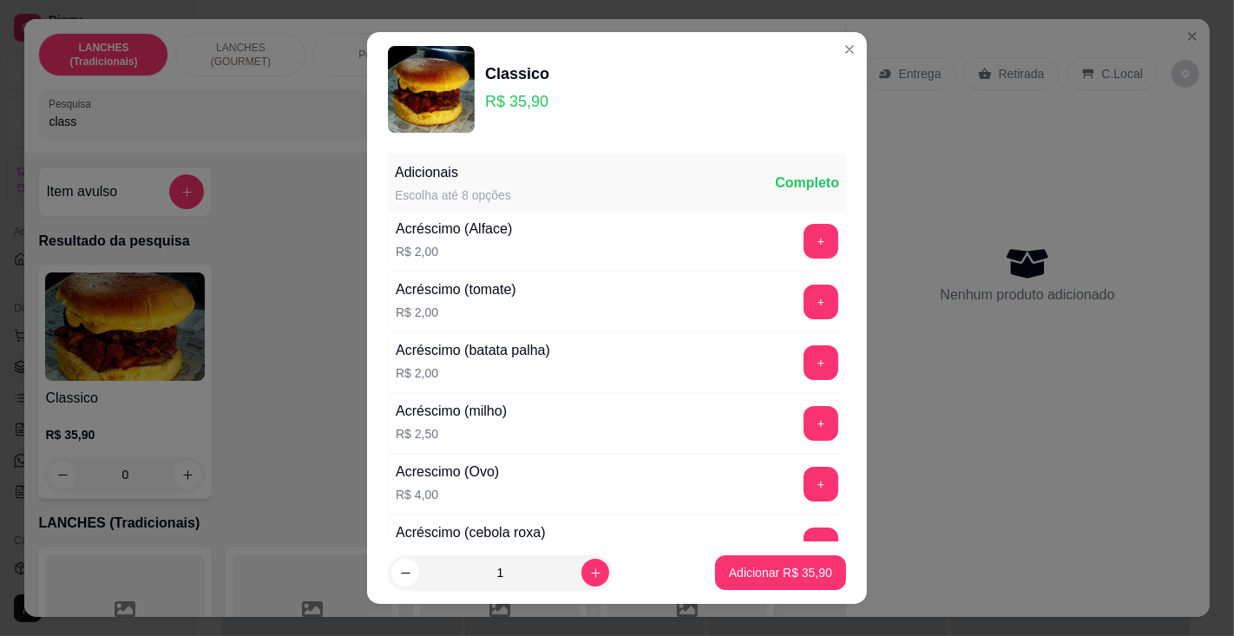
click at [766, 577] on p "Adicionar R$ 35,90" at bounding box center [780, 572] width 103 height 17
type input "1"
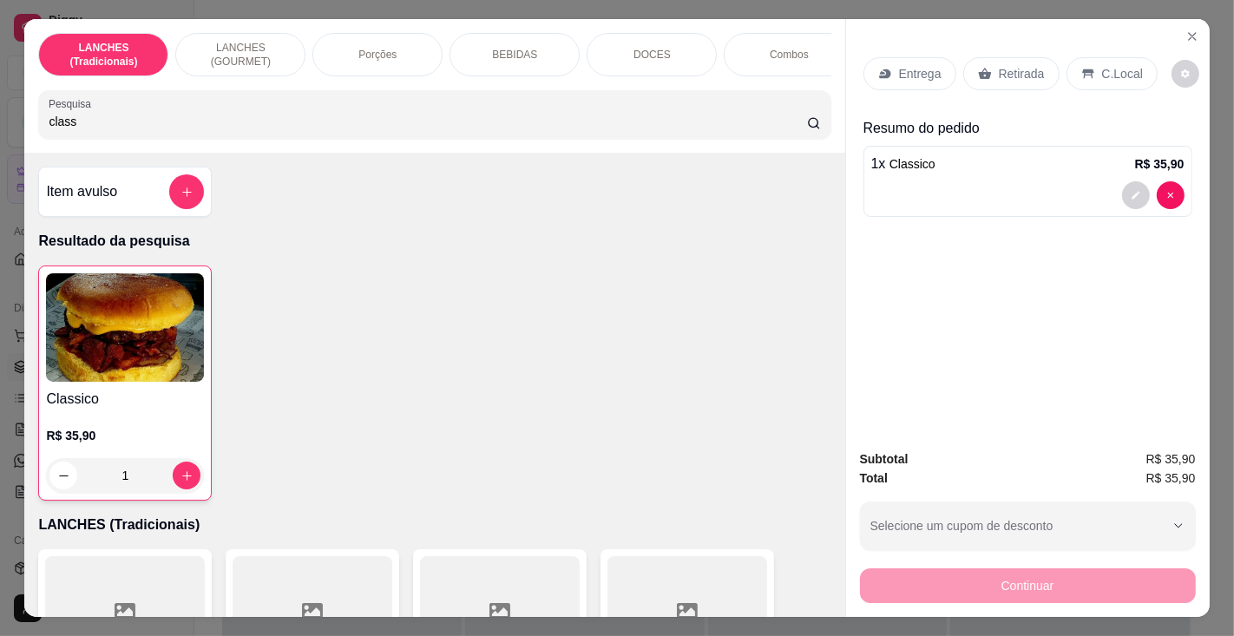
click at [431, 126] on input "class" at bounding box center [428, 121] width 758 height 17
type input "c"
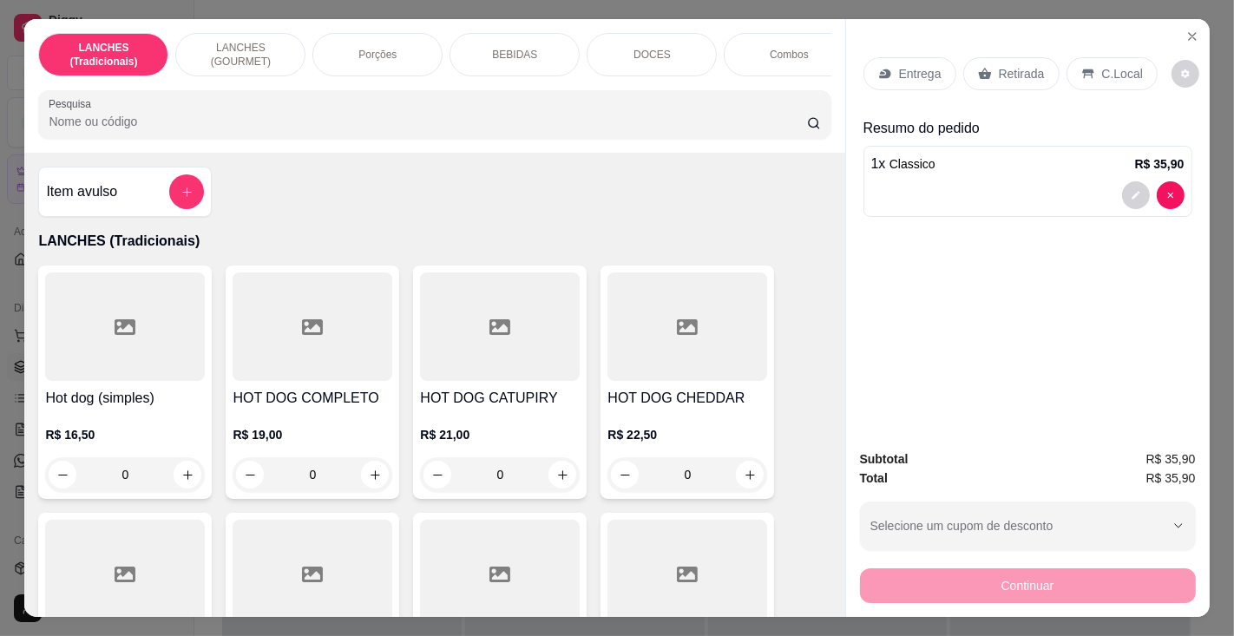
click at [483, 423] on div "R$ 21,00 0" at bounding box center [500, 450] width 160 height 83
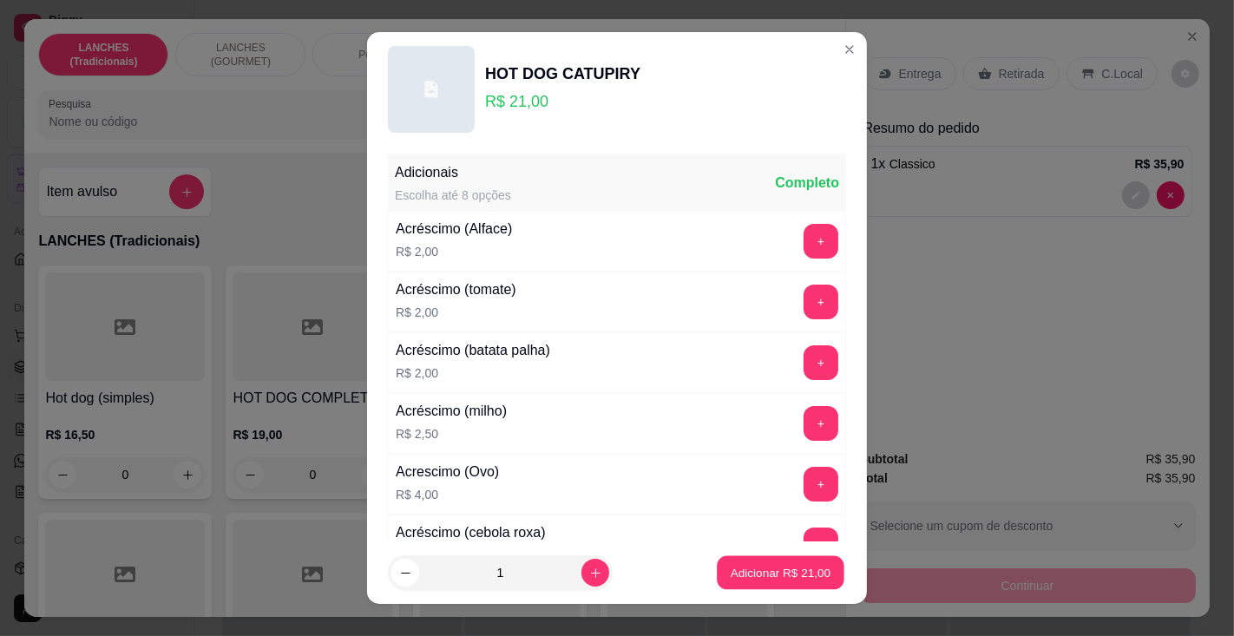
click at [793, 575] on p "Adicionar R$ 21,00" at bounding box center [781, 573] width 101 height 16
type input "1"
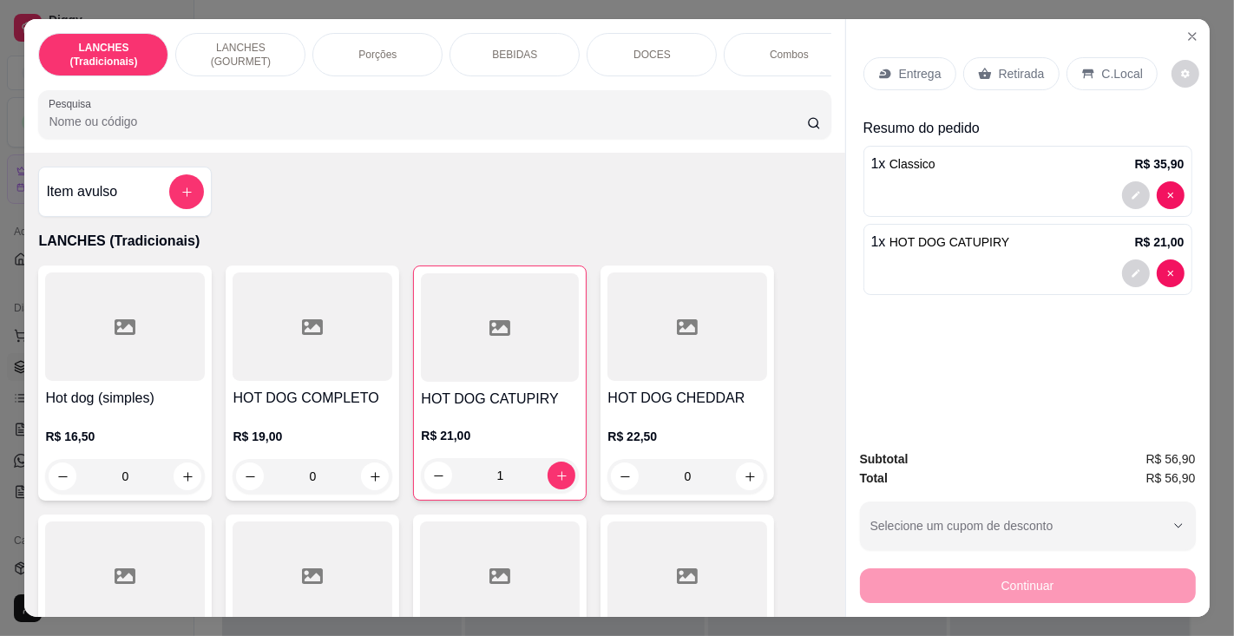
click at [408, 122] on input "Pesquisa" at bounding box center [428, 121] width 758 height 17
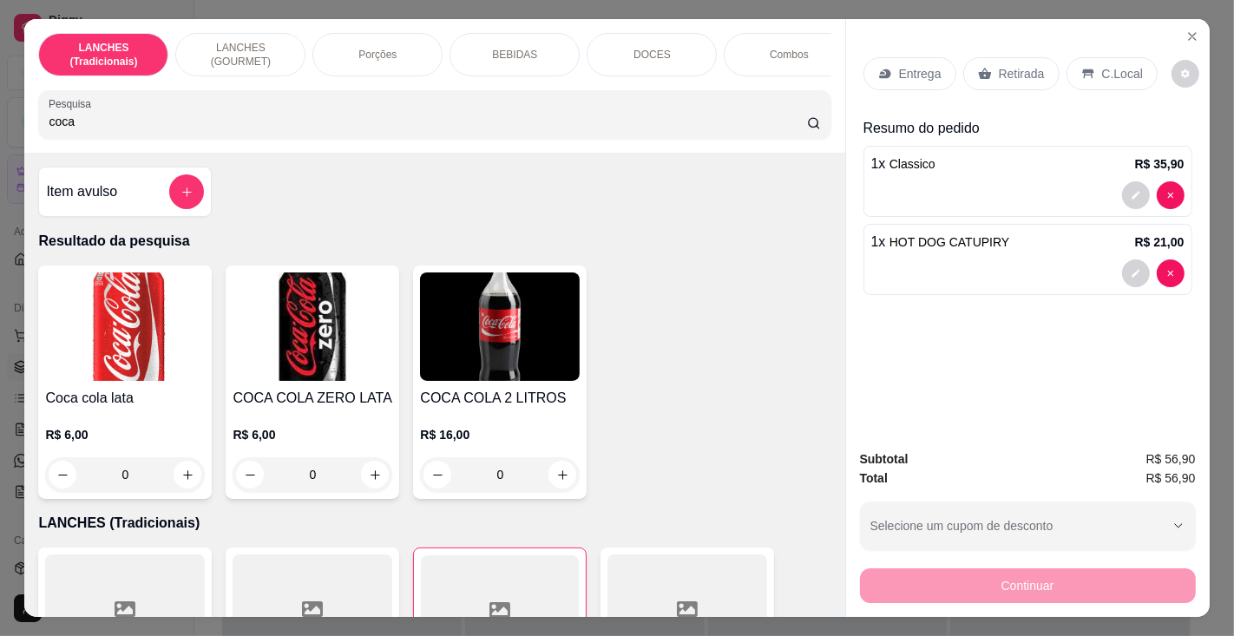
type input "coca"
click at [183, 479] on icon "increase-product-quantity" at bounding box center [187, 474] width 9 height 9
type input "1"
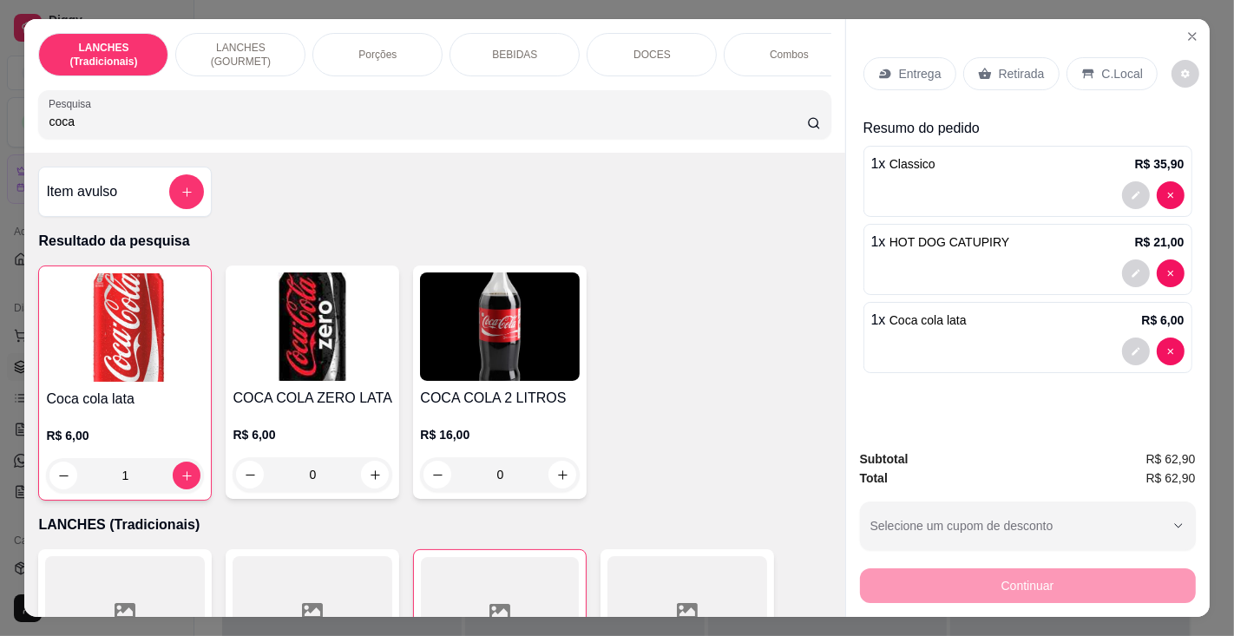
click at [181, 479] on icon "increase-product-quantity" at bounding box center [187, 476] width 13 height 13
type input "2"
click at [398, 124] on input "coca" at bounding box center [428, 121] width 758 height 17
type input "c"
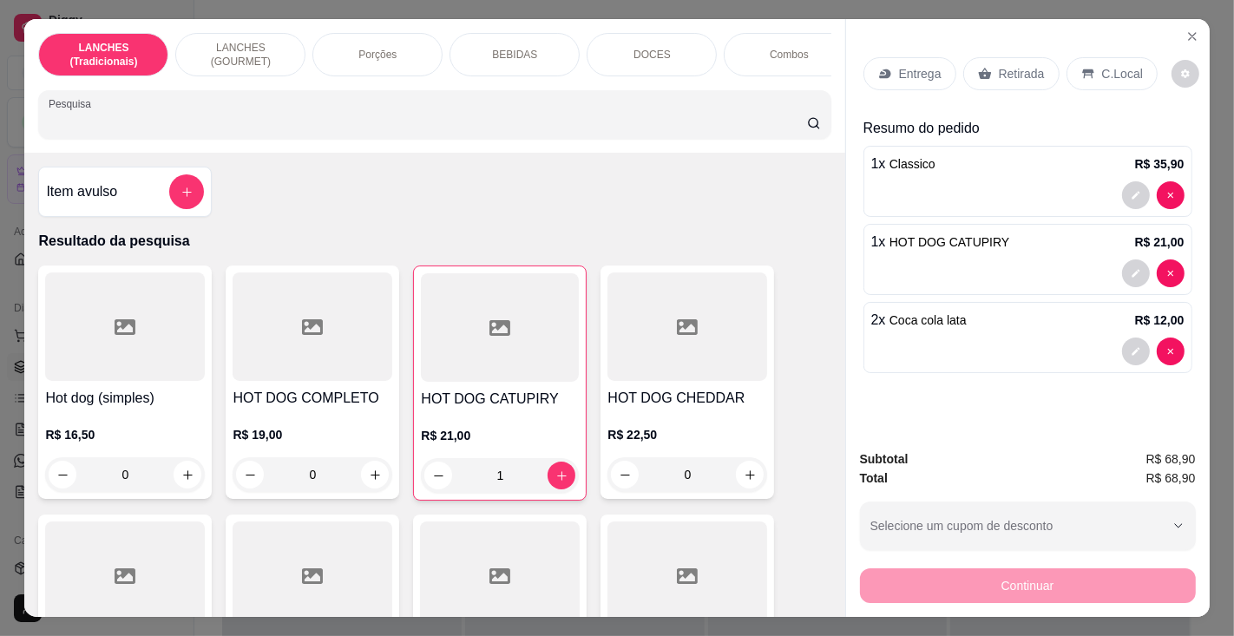
click at [1102, 65] on p "C.Local" at bounding box center [1122, 73] width 41 height 17
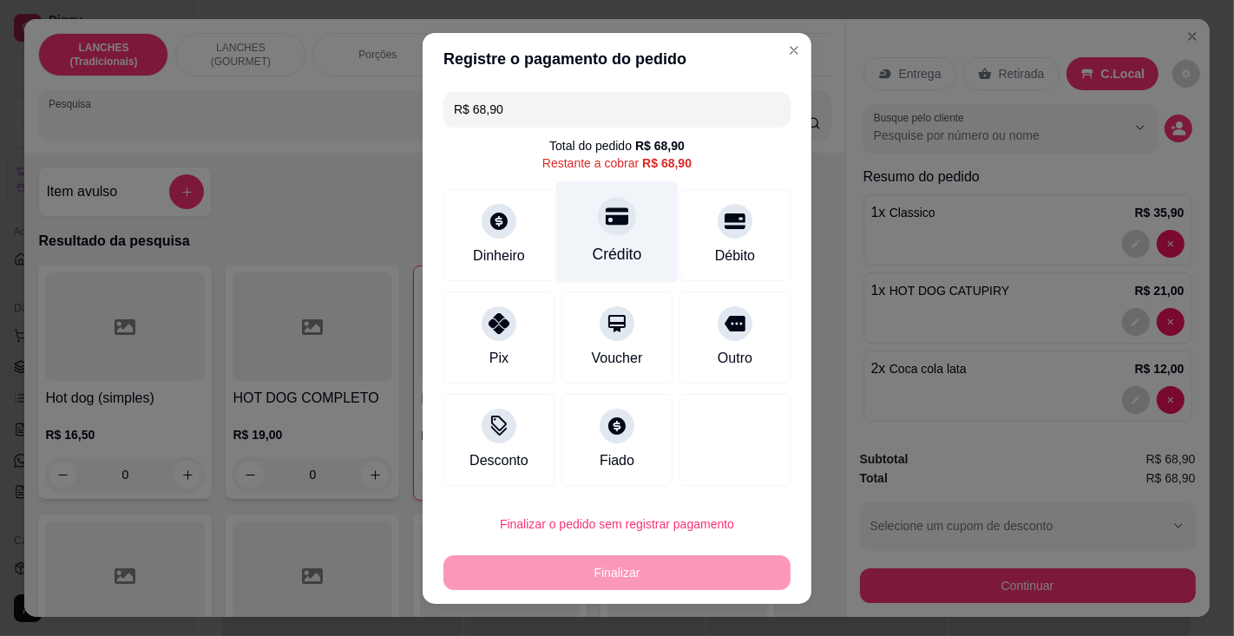
click at [612, 240] on div "Crédito" at bounding box center [617, 232] width 122 height 102
type input "R$ 0,00"
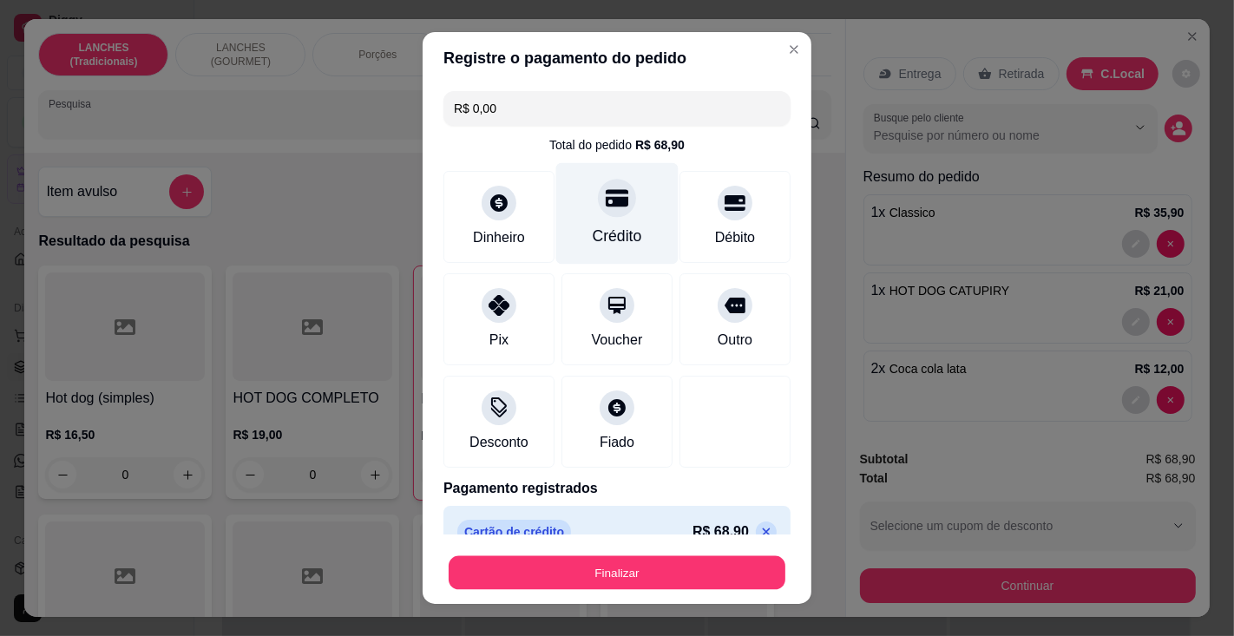
click at [646, 573] on button "Finalizar" at bounding box center [617, 573] width 337 height 34
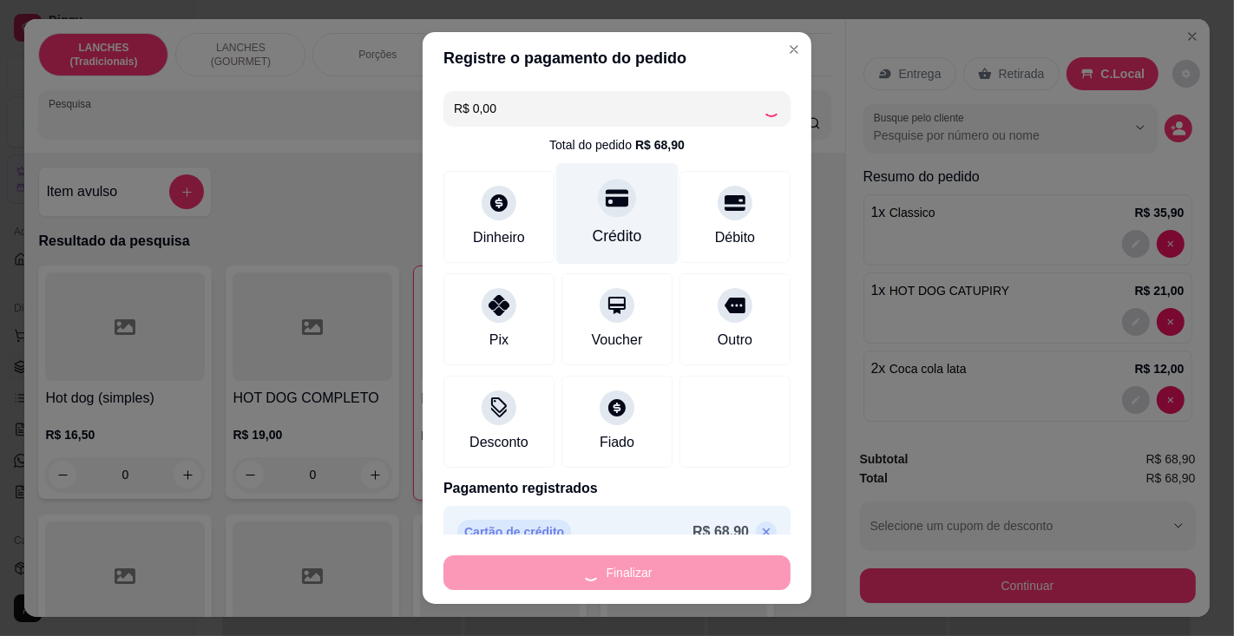
type input "0"
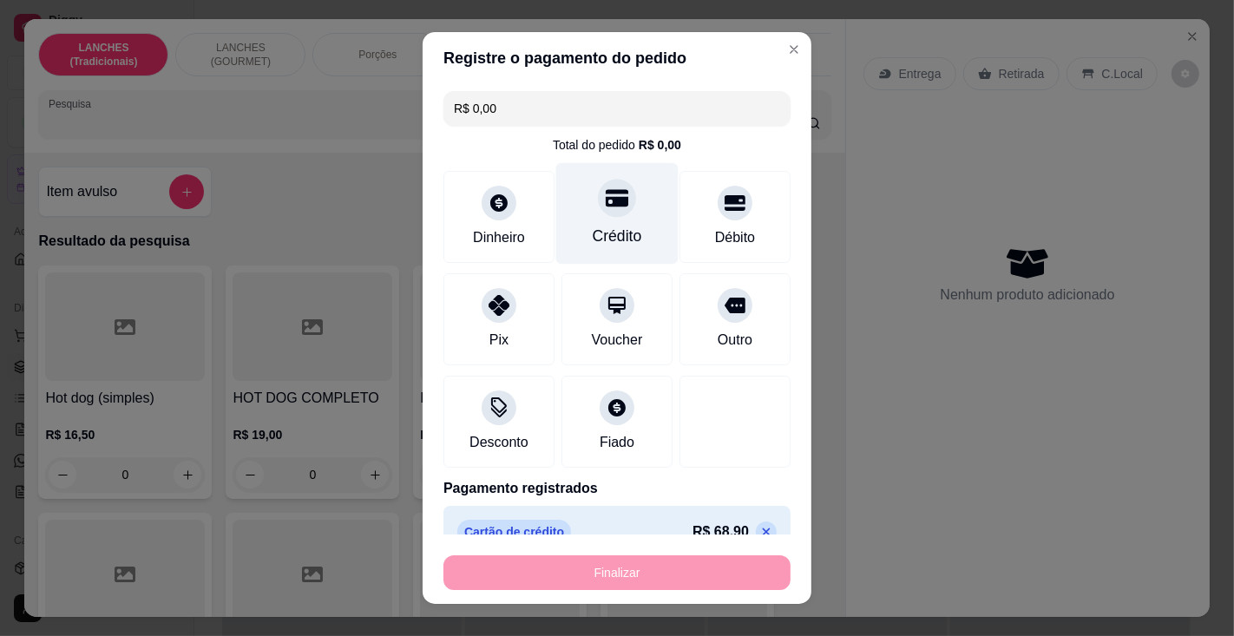
type input "-R$ 68,90"
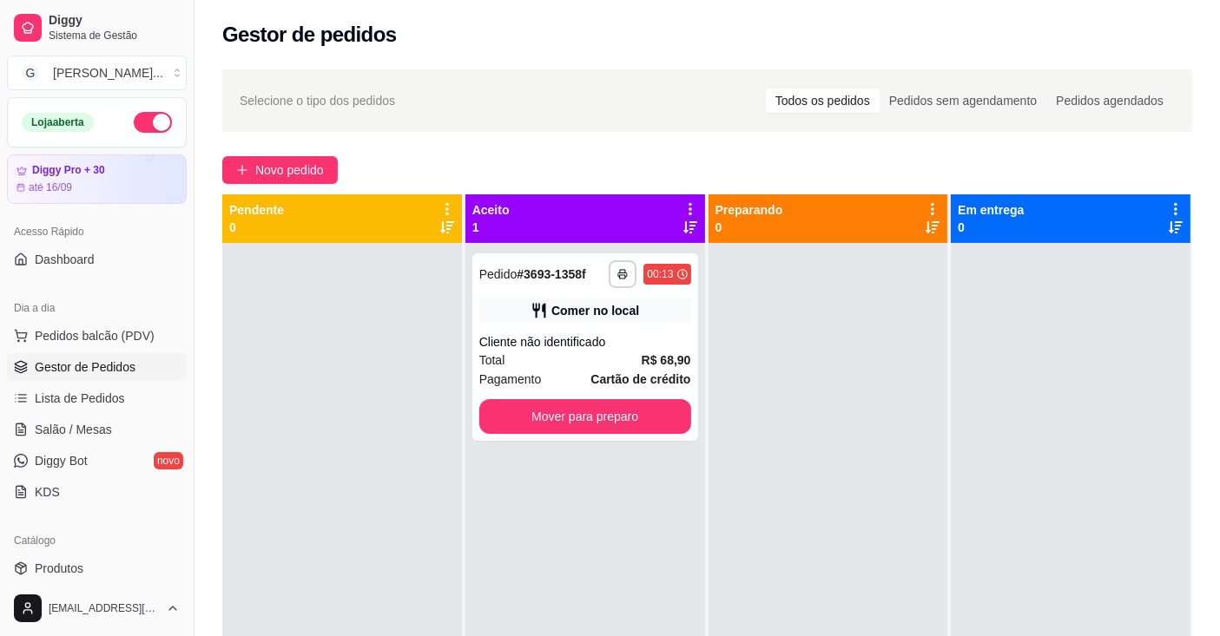
click at [613, 410] on button "Mover para preparo" at bounding box center [585, 416] width 212 height 35
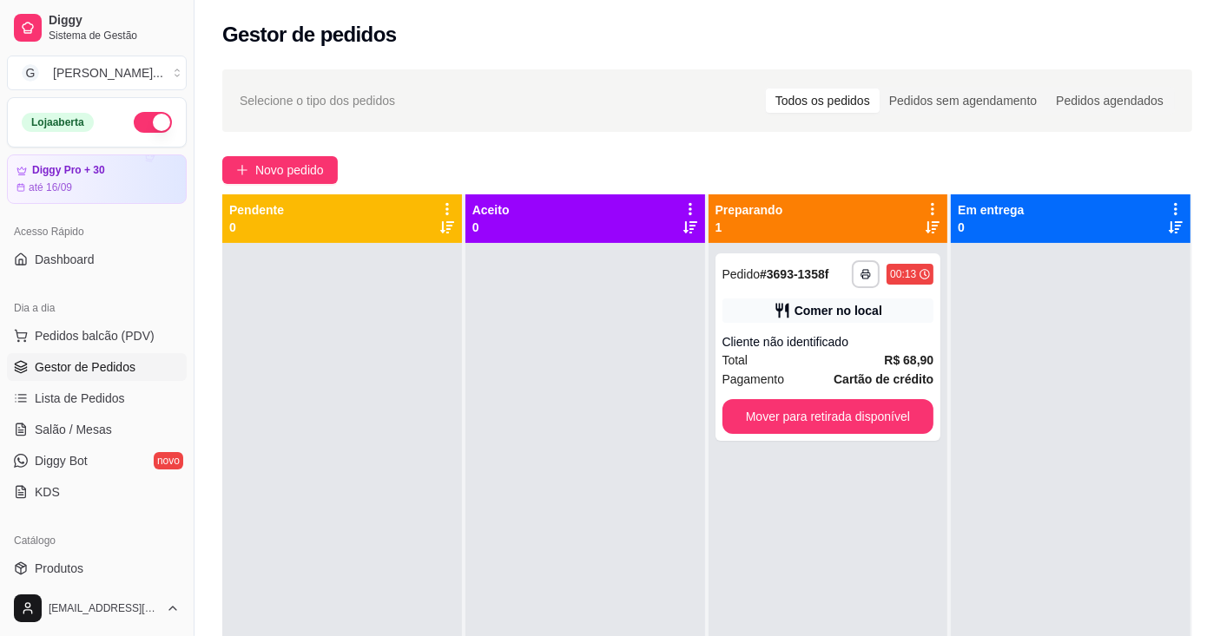
click at [791, 412] on button "Mover para retirada disponível" at bounding box center [828, 416] width 212 height 35
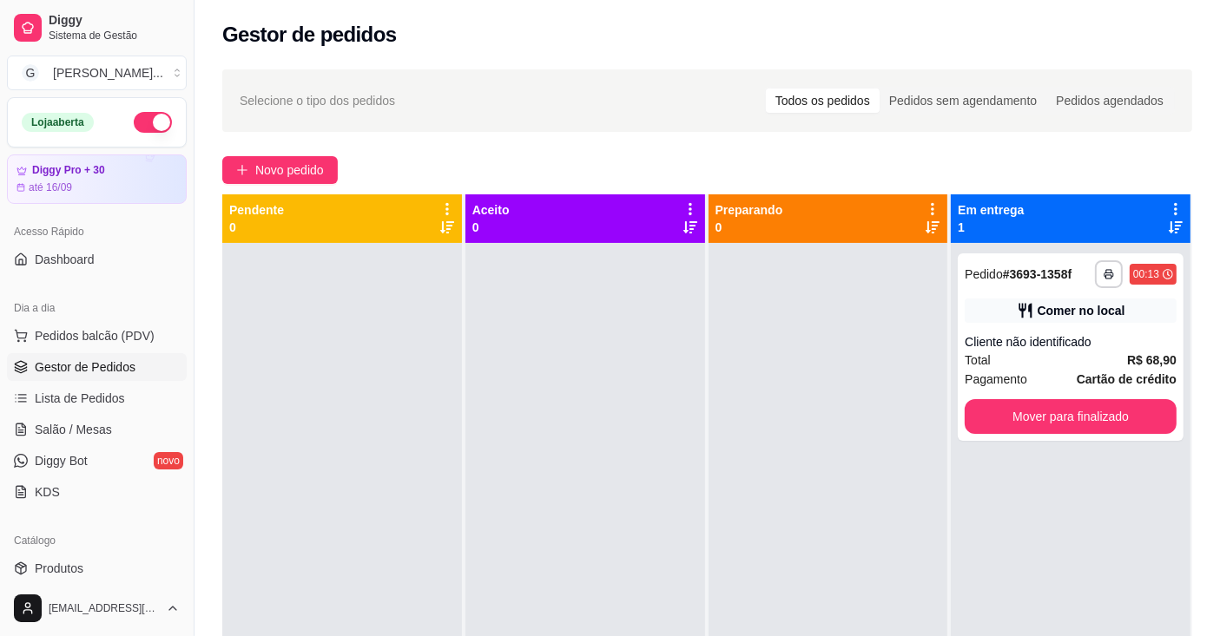
click at [1010, 415] on button "Mover para finalizado" at bounding box center [1070, 416] width 212 height 35
